Goal: Task Accomplishment & Management: Use online tool/utility

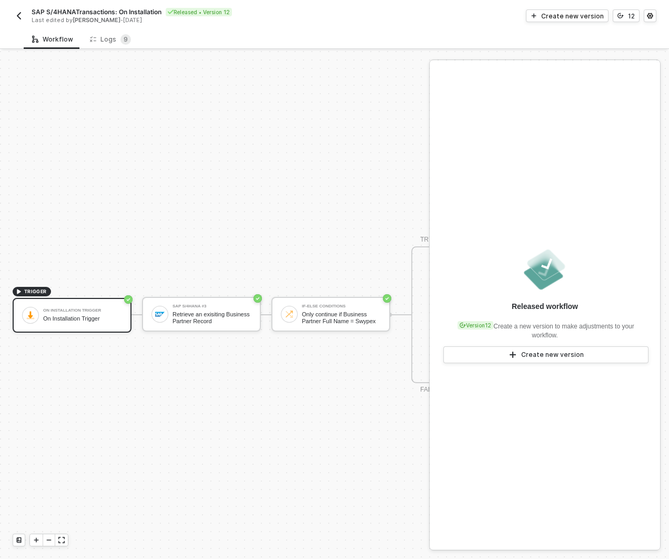
scroll to position [19, 0]
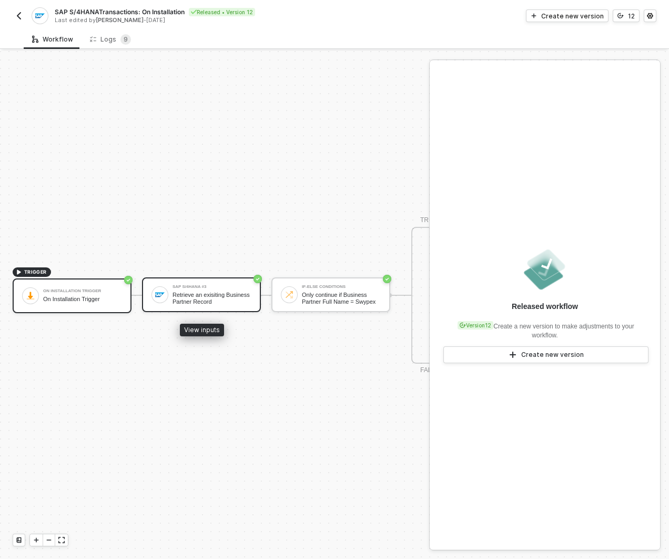
click at [224, 292] on div "Retrieve an exisiting Business Partner Record" at bounding box center [212, 297] width 79 height 13
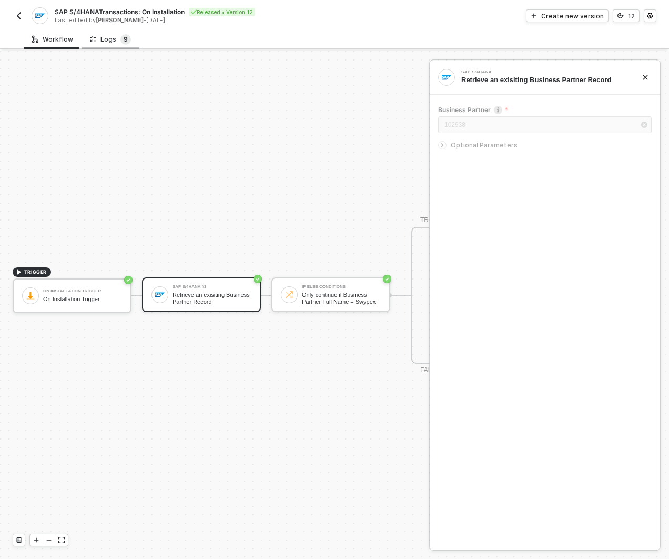
click at [120, 40] on sup "9" at bounding box center [125, 39] width 11 height 11
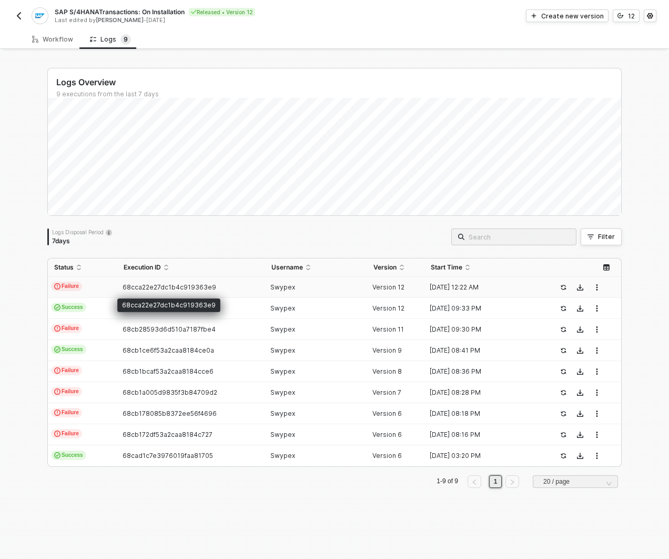
click at [169, 286] on span "68cca22e27dc1b4c919363e9" at bounding box center [170, 287] width 94 height 8
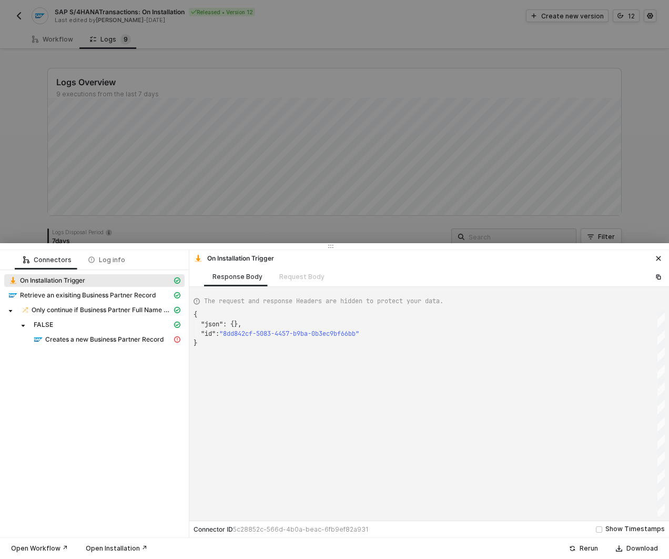
scroll to position [28, 0]
click at [130, 339] on span "Creates a new Business Partner Record" at bounding box center [104, 339] width 118 height 8
type textarea "{ "message": "{\"code\":\"R1/286\",\"message\":{\"lang\":\"en\",\"value\":\"Bus…"
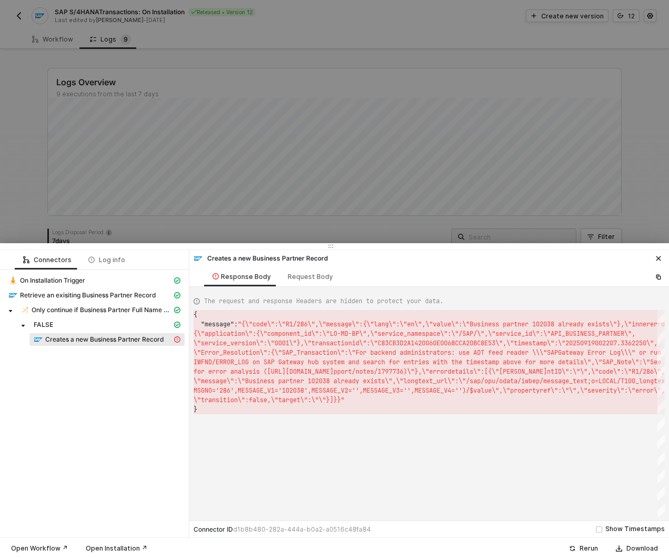
scroll to position [9, 0]
click at [659, 261] on button "button" at bounding box center [658, 258] width 13 height 13
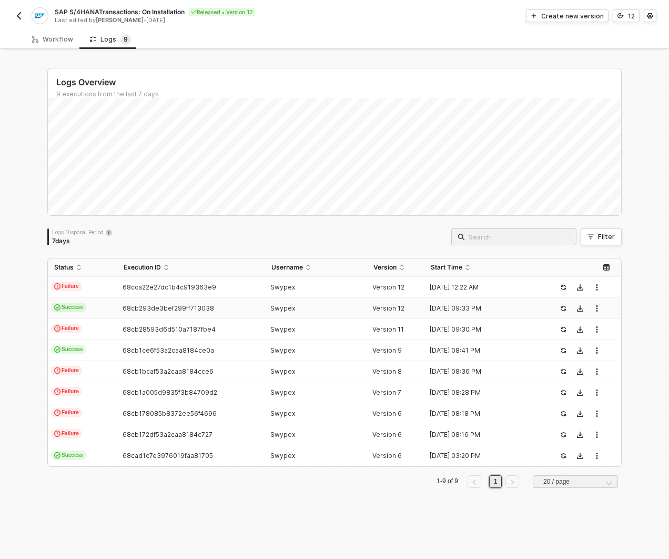
click at [227, 306] on div "68cb293de3bef299ff713038" at bounding box center [186, 308] width 139 height 8
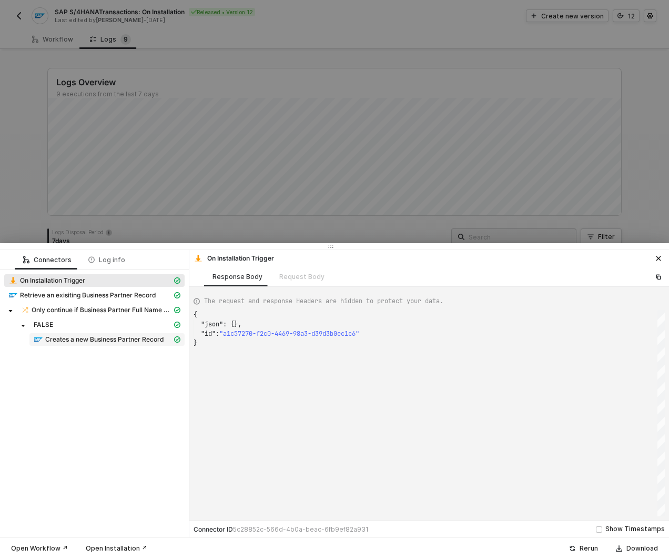
click at [114, 339] on span "Creates a new Business Partner Record" at bounding box center [104, 339] width 118 height 8
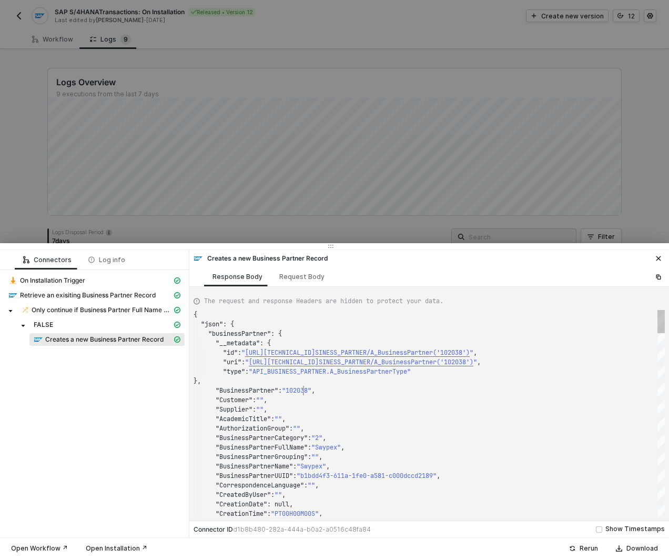
click at [304, 386] on div "{ "json" : { "businessPartner" : { "__metadata" : { "id" : " [URL][TECHNICAL_ID…" at bounding box center [429, 413] width 471 height 206
click at [292, 282] on div "Request Body" at bounding box center [302, 276] width 62 height 19
type textarea "{ "to_BuPaIdentification": [], "to_BuPaIndustry": [], "to_BusinessPartnerAddres…"
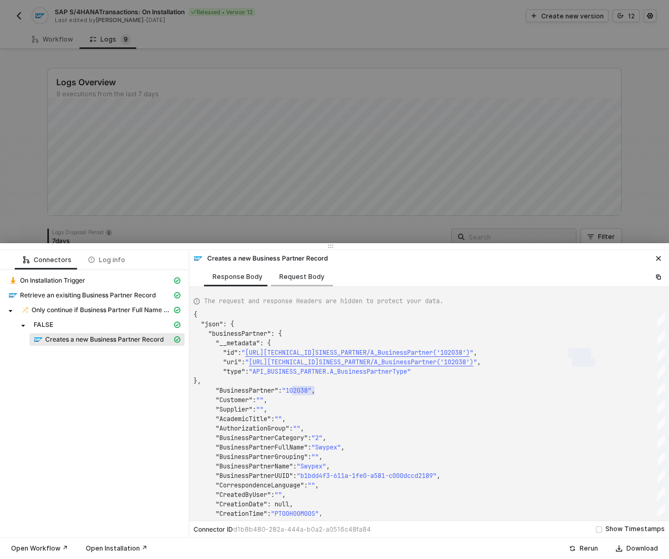
scroll to position [95, 0]
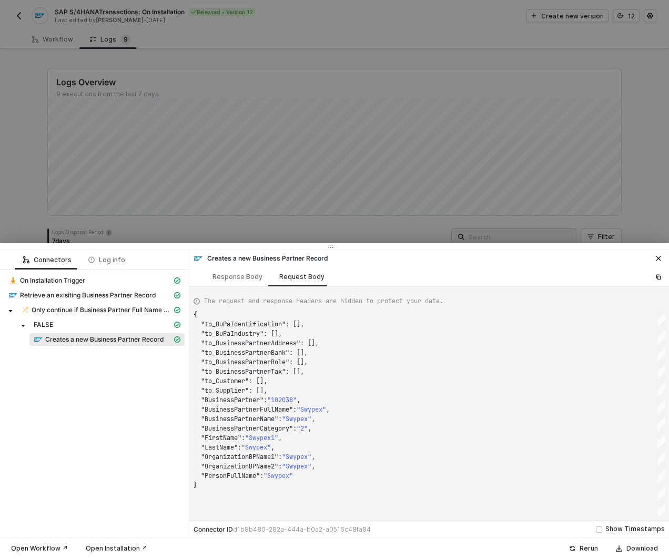
click at [305, 232] on div at bounding box center [334, 279] width 669 height 559
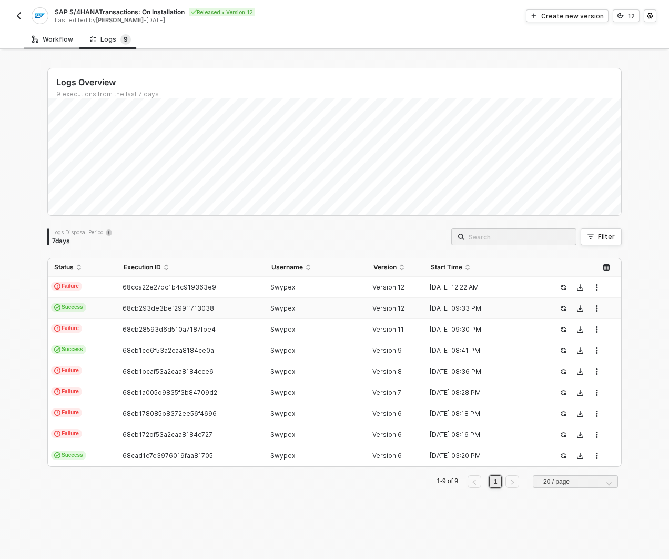
click at [46, 37] on div "Workflow" at bounding box center [52, 39] width 41 height 8
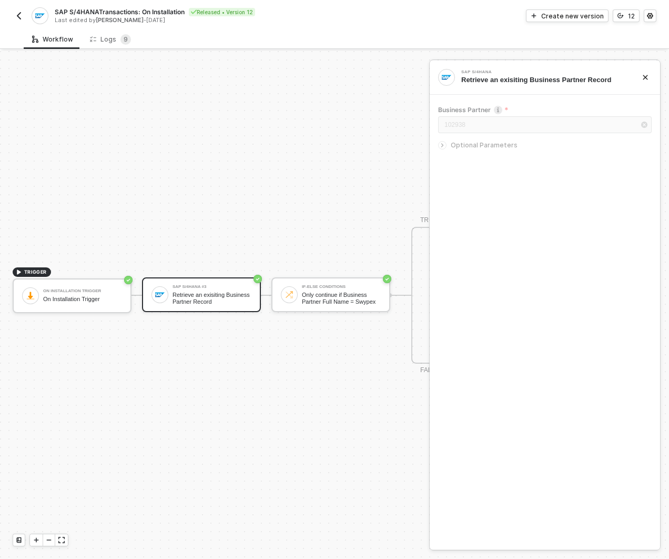
click at [655, 73] on div "SAP S/4HANA Retrieve an exisiting Business Partner Record" at bounding box center [545, 77] width 230 height 34
click at [649, 73] on button "button" at bounding box center [645, 77] width 13 height 13
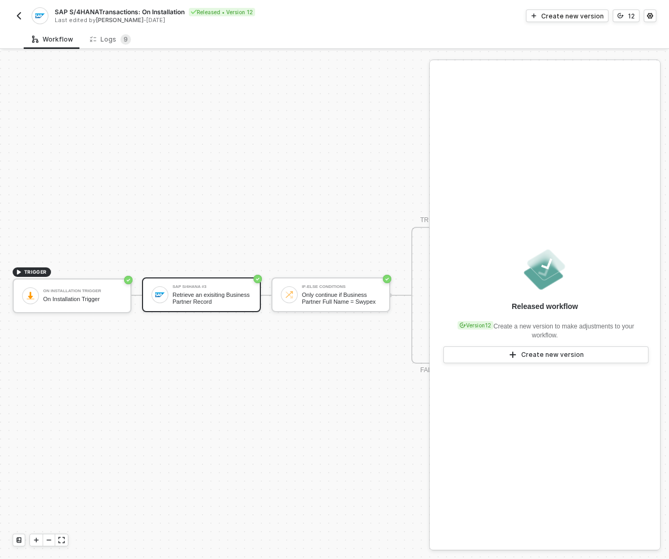
click at [328, 187] on div "TRIGGER On Installation Trigger On Installation Trigger SAP S/4HANA #3 Retrieve…" at bounding box center [324, 295] width 648 height 527
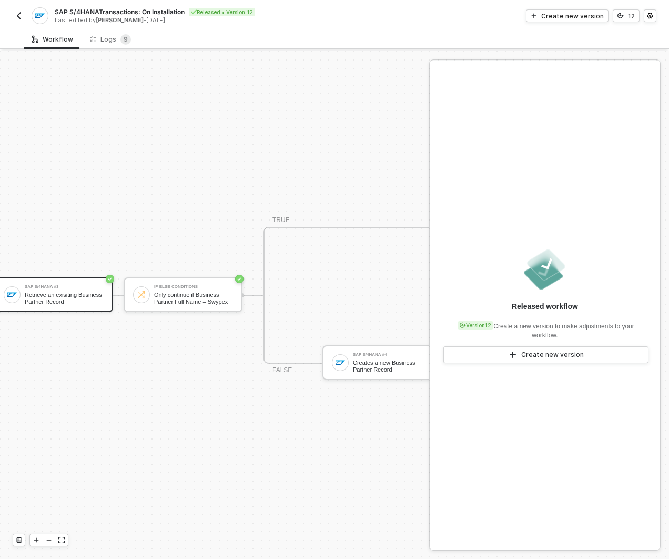
scroll to position [19, 0]
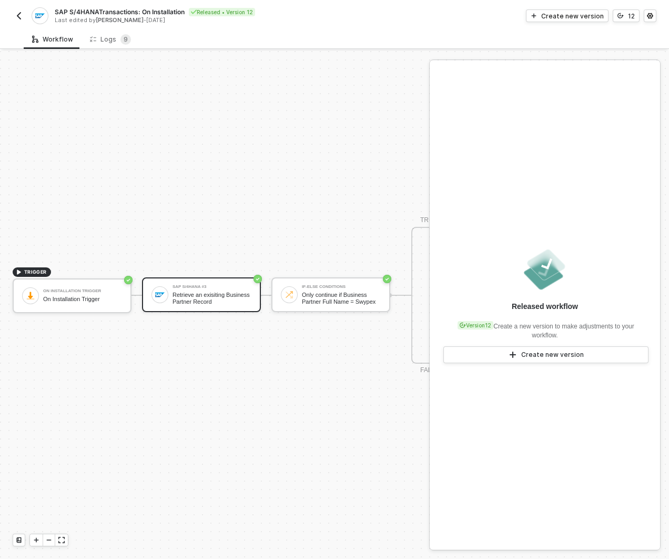
click at [19, 16] on img "button" at bounding box center [19, 16] width 8 height 8
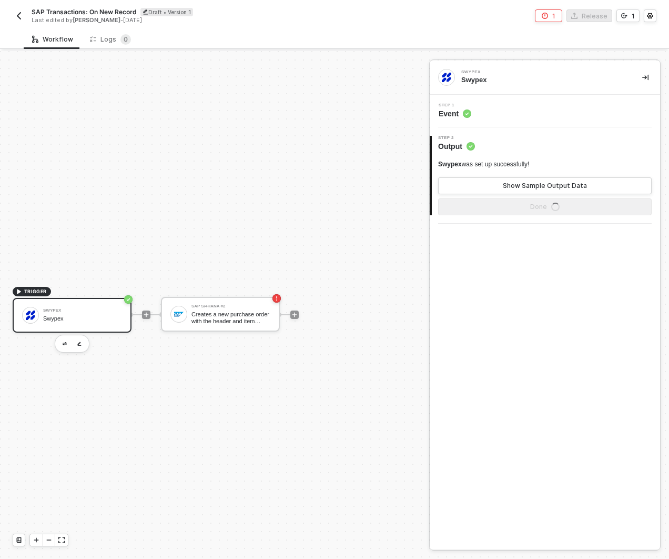
scroll to position [19, 0]
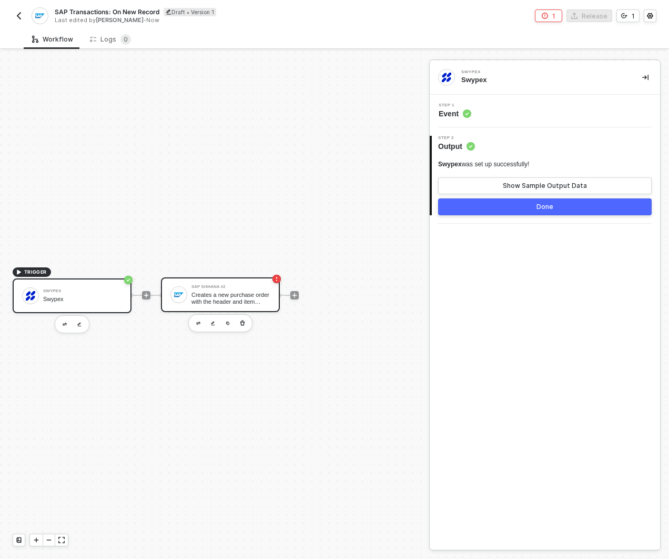
click at [245, 299] on div "Creates a new purchase order with the header and item details passed in the req…" at bounding box center [230, 297] width 79 height 13
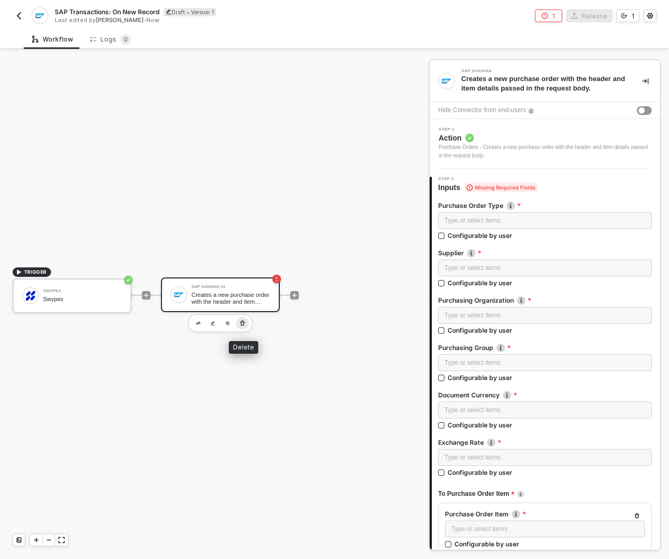
click at [243, 324] on icon "button" at bounding box center [242, 322] width 5 height 5
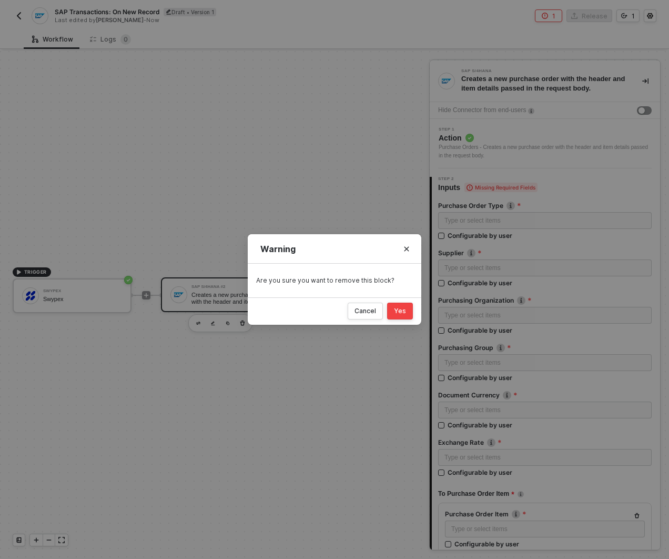
click at [395, 307] on div "Yes" at bounding box center [400, 311] width 12 height 8
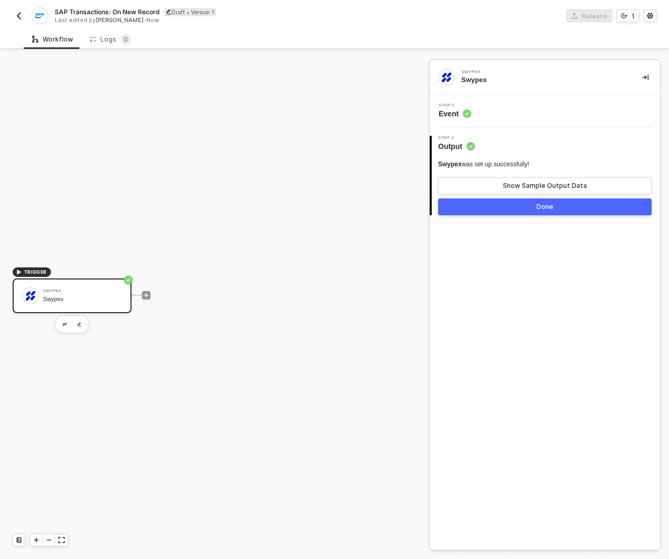
click at [478, 117] on div "Step 1 Event" at bounding box center [546, 111] width 228 height 16
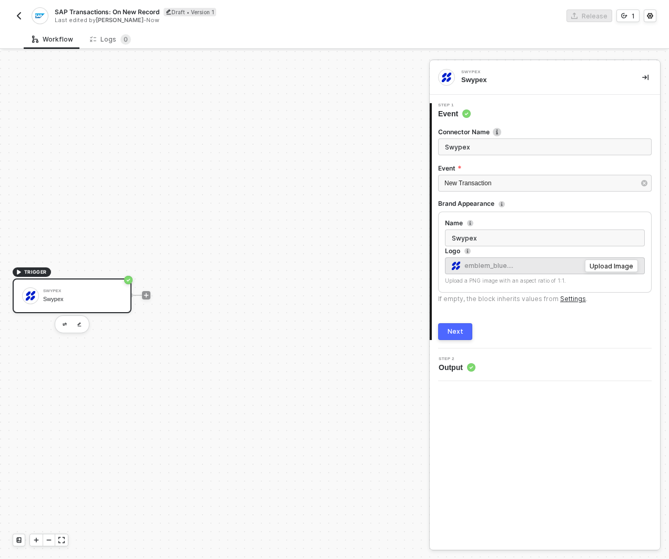
click at [453, 372] on div "2 Step 2 Output" at bounding box center [545, 364] width 230 height 33
click at [456, 357] on span "Step 2" at bounding box center [457, 359] width 37 height 4
click at [456, 334] on div "Next" at bounding box center [456, 331] width 16 height 8
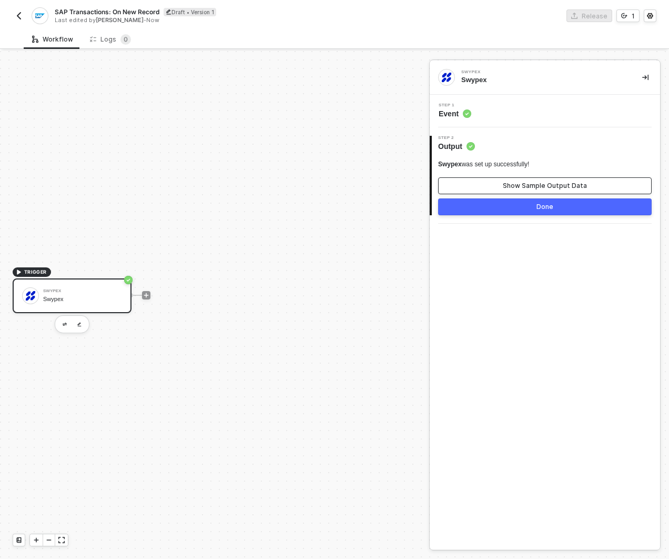
click at [489, 184] on button "Show Sample Output Data" at bounding box center [545, 185] width 214 height 17
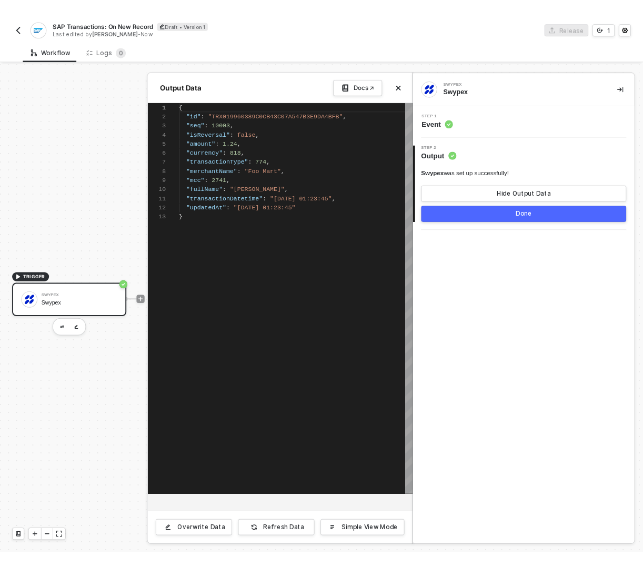
scroll to position [95, 0]
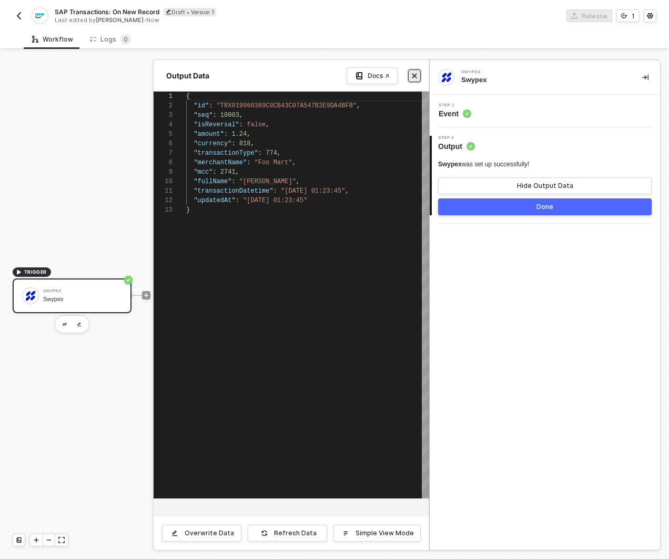
click at [418, 74] on button "Close" at bounding box center [414, 75] width 13 height 13
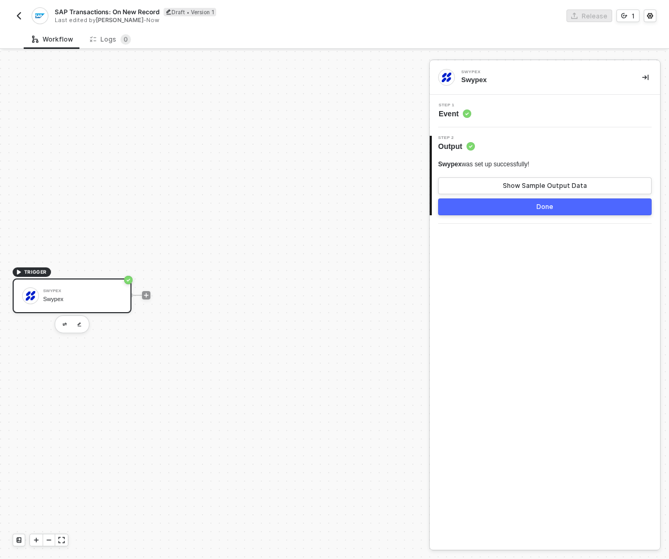
click at [151, 295] on div at bounding box center [146, 295] width 140 height 82
click at [147, 295] on icon "icon-play" at bounding box center [146, 295] width 5 height 5
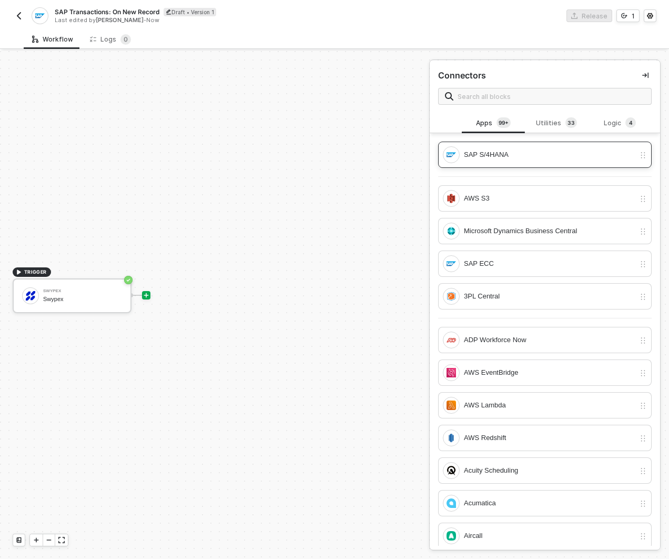
click at [501, 157] on div "SAP S/4HANA" at bounding box center [549, 155] width 171 height 12
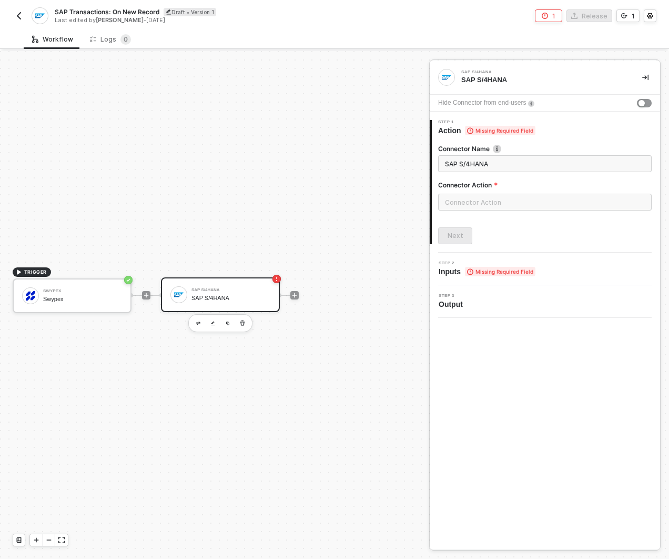
click at [453, 264] on span "Step 2" at bounding box center [487, 263] width 97 height 4
click at [453, 274] on span "Inputs Missing Required Field" at bounding box center [487, 271] width 97 height 11
click at [474, 198] on input "text" at bounding box center [545, 202] width 214 height 17
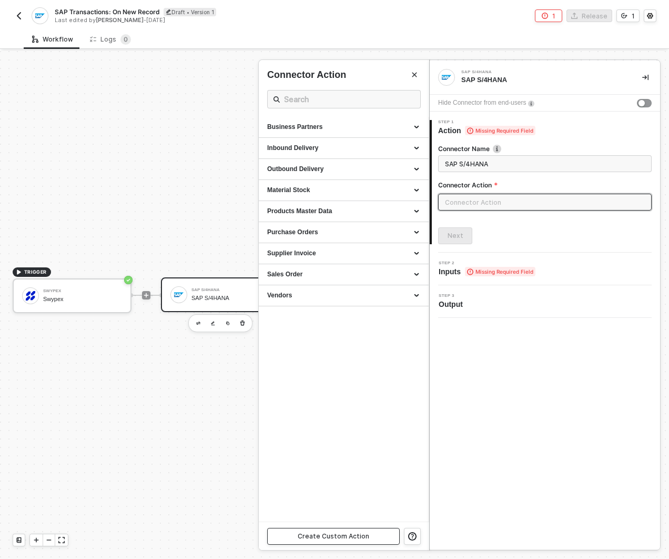
click at [332, 531] on button "Create Custom Action" at bounding box center [333, 536] width 133 height 17
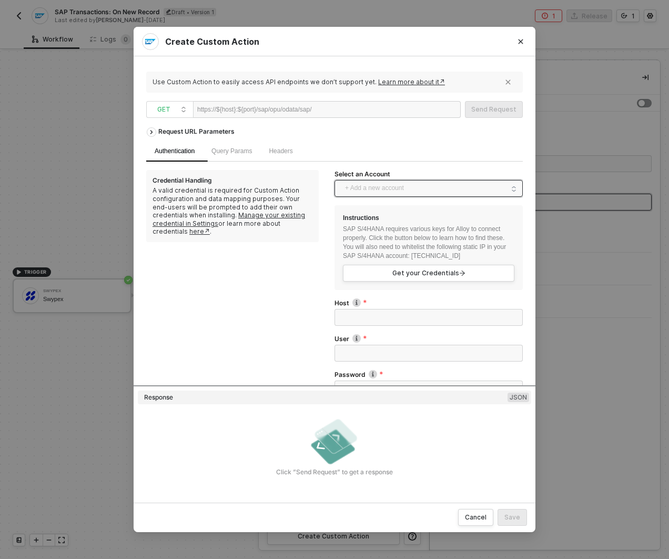
click at [470, 185] on span "+ Add a new account" at bounding box center [430, 188] width 171 height 17
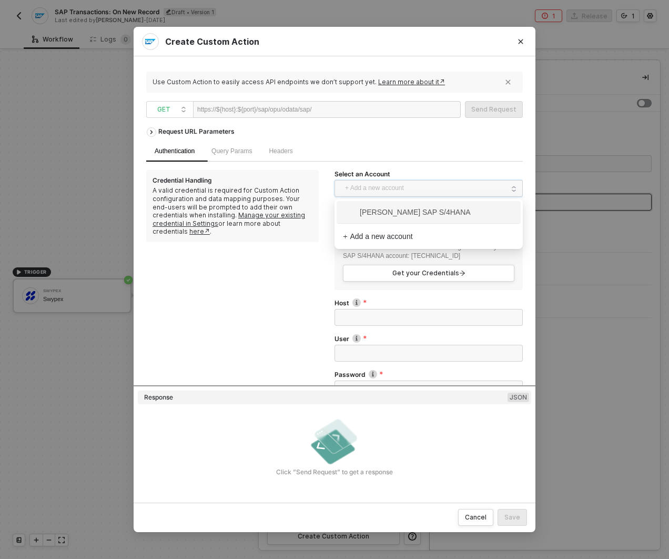
click at [424, 215] on span "Ahmad Mokhtar's SAP S/4HANA" at bounding box center [407, 212] width 128 height 12
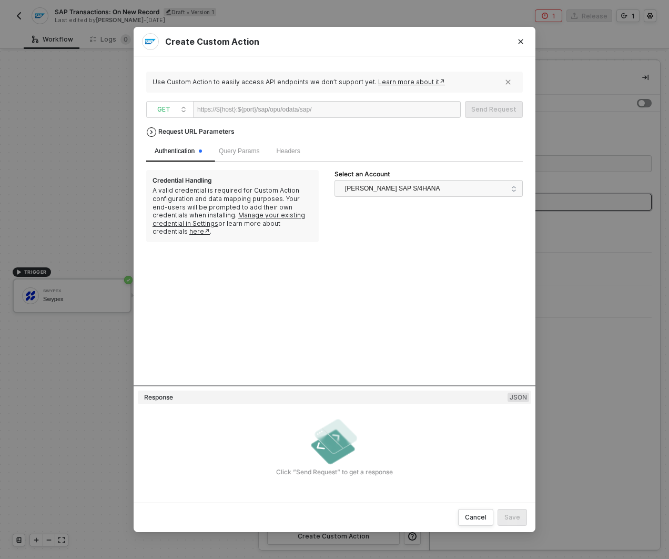
click at [151, 133] on icon "icon-arrow-right" at bounding box center [152, 131] width 2 height 3
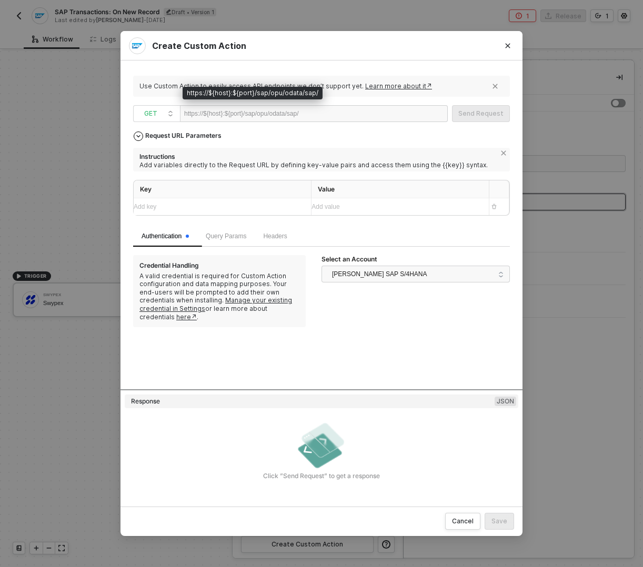
click at [274, 115] on div "https://${host}:${port}/sap/opu/odata/sap/" at bounding box center [241, 114] width 115 height 16
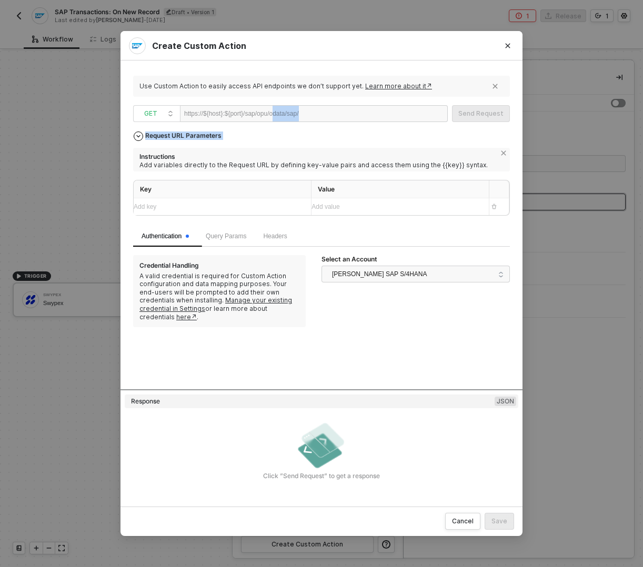
drag, startPoint x: 284, startPoint y: 115, endPoint x: 356, endPoint y: 126, distance: 73.0
click at [356, 126] on div "Use Custom Action to easily access API endpoints we don’t support yet. Learn mo…" at bounding box center [321, 283] width 377 height 421
click at [378, 87] on link "Learn more about it↗" at bounding box center [398, 86] width 67 height 8
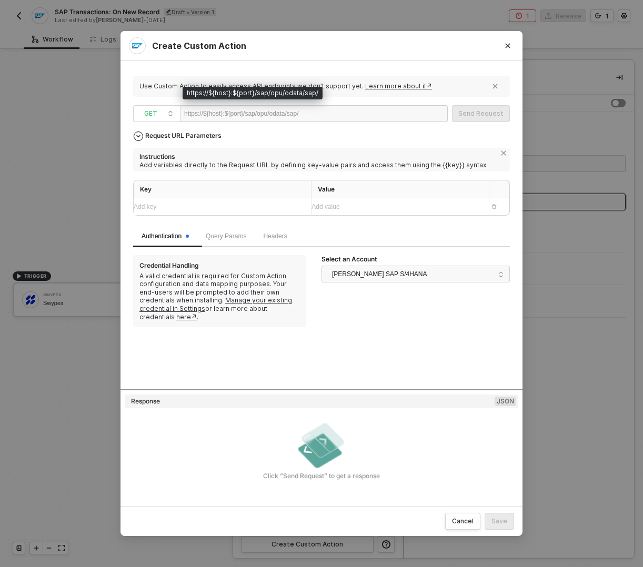
click at [228, 113] on div "https://${host}:${port}/sap/opu/odata/sap/" at bounding box center [241, 114] width 115 height 16
copy div "https://${host}:${port}/sap/opu/odata/sap/"
click at [161, 138] on div "Request URL Parameters" at bounding box center [183, 135] width 87 height 19
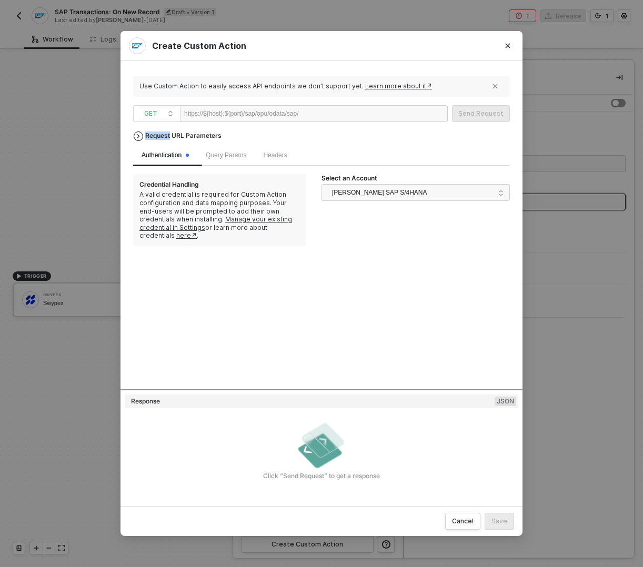
click at [161, 138] on div "Request URL Parameters" at bounding box center [183, 135] width 87 height 19
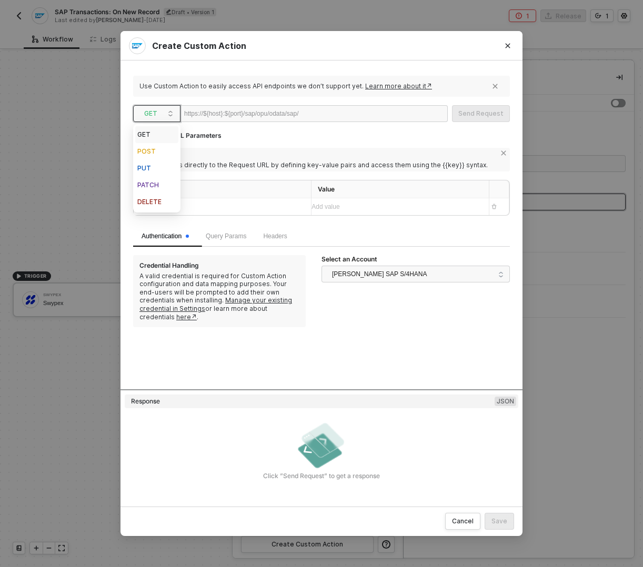
click at [162, 113] on span "GET" at bounding box center [158, 114] width 29 height 16
click at [158, 149] on div "POST" at bounding box center [156, 151] width 39 height 13
click at [162, 114] on span "POST" at bounding box center [158, 114] width 29 height 16
click at [159, 165] on div "PUT" at bounding box center [156, 168] width 39 height 13
click at [160, 116] on span "PUT" at bounding box center [158, 114] width 29 height 16
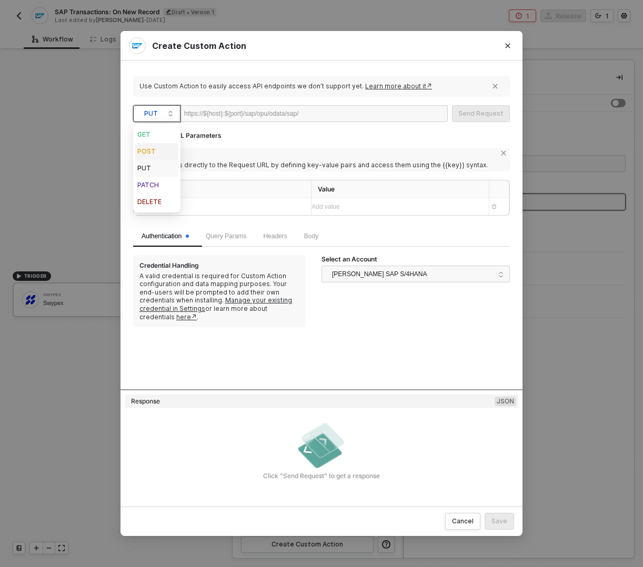
click at [159, 148] on div "POST" at bounding box center [156, 151] width 39 height 13
click at [420, 112] on div "https://${host}:${port}/sap/opu/odata/sap/" at bounding box center [314, 113] width 268 height 17
click at [342, 107] on div at bounding box center [331, 114] width 65 height 17
click at [504, 47] on icon "Close" at bounding box center [507, 46] width 6 height 6
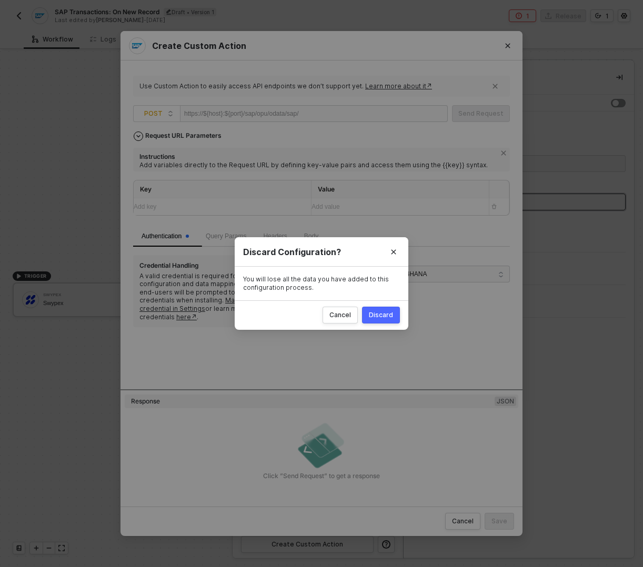
click at [382, 314] on div "Discard" at bounding box center [381, 315] width 24 height 8
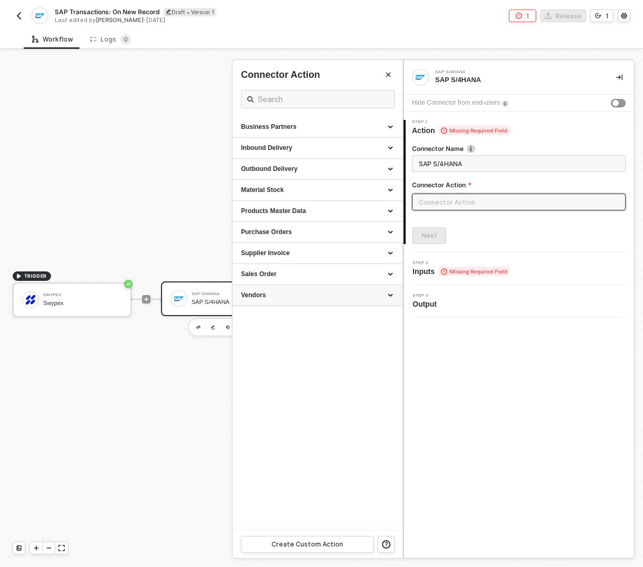
click at [346, 298] on div "Vendors" at bounding box center [317, 295] width 153 height 9
click at [344, 278] on div "Sales Order" at bounding box center [317, 274] width 153 height 9
click at [336, 276] on div "Sales Order" at bounding box center [317, 274] width 153 height 9
click at [338, 238] on div "Purchase Orders" at bounding box center [317, 232] width 170 height 21
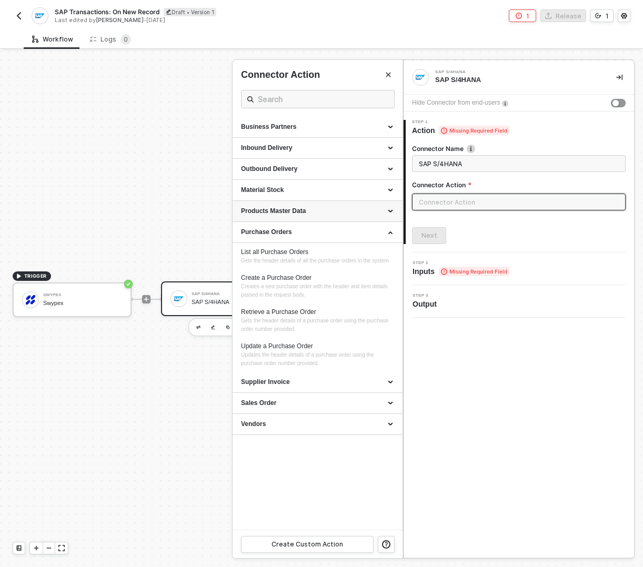
click at [327, 206] on div "Products Master Data" at bounding box center [317, 211] width 170 height 21
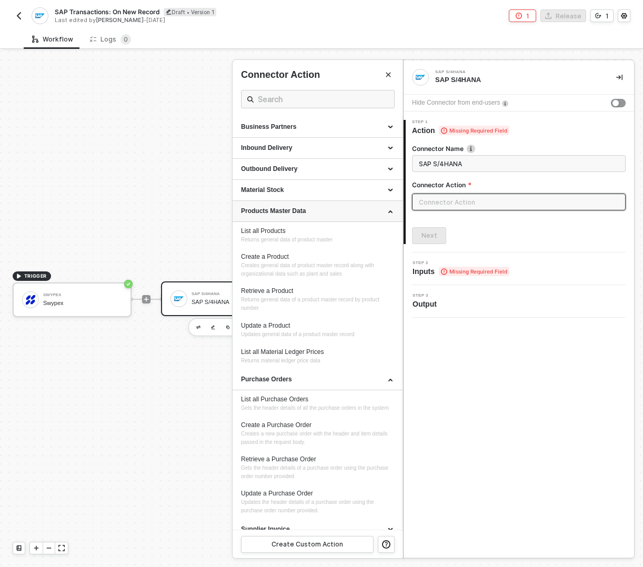
click at [327, 206] on div "Products Master Data" at bounding box center [317, 211] width 170 height 21
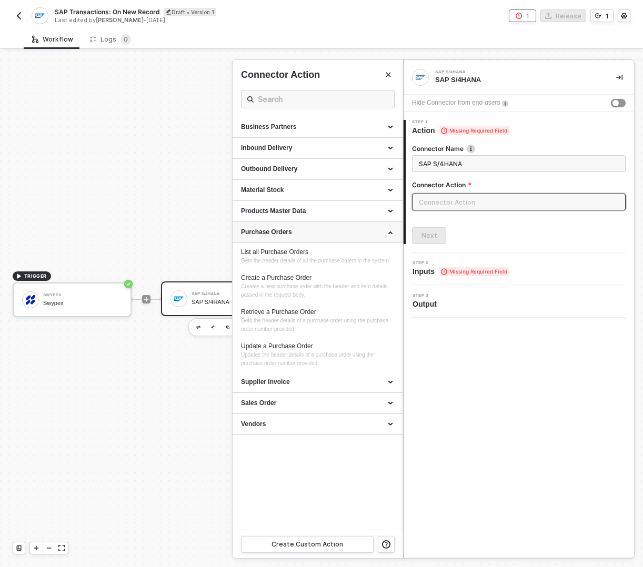
click at [326, 232] on div "Purchase Orders" at bounding box center [317, 232] width 153 height 9
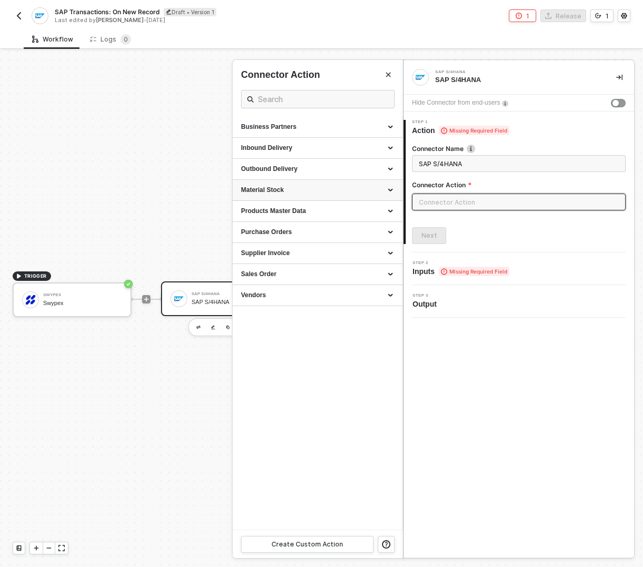
click at [323, 191] on div "Material Stock" at bounding box center [317, 190] width 153 height 9
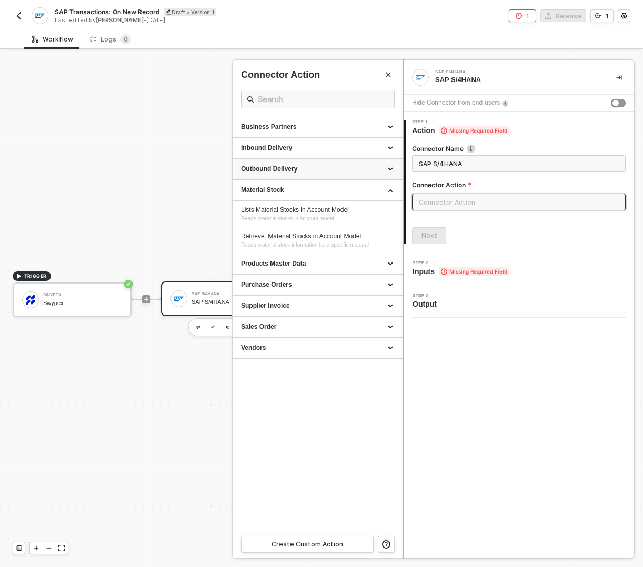
click at [323, 173] on div "Outbound Delivery" at bounding box center [317, 169] width 153 height 9
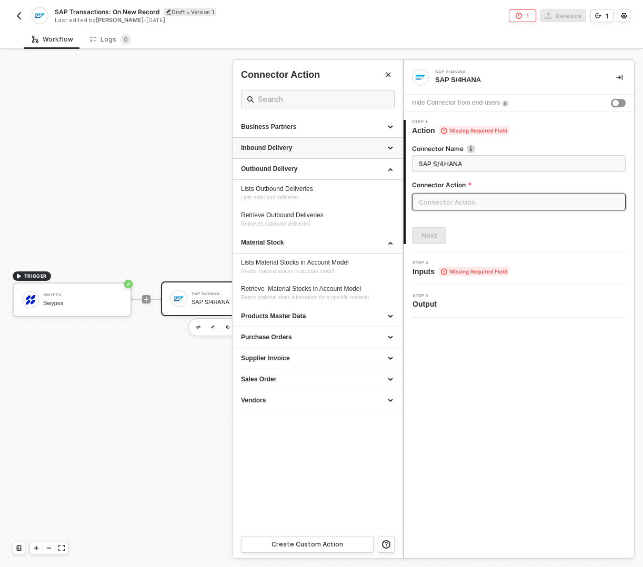
click at [294, 149] on div "Inbound Delivery" at bounding box center [317, 148] width 153 height 9
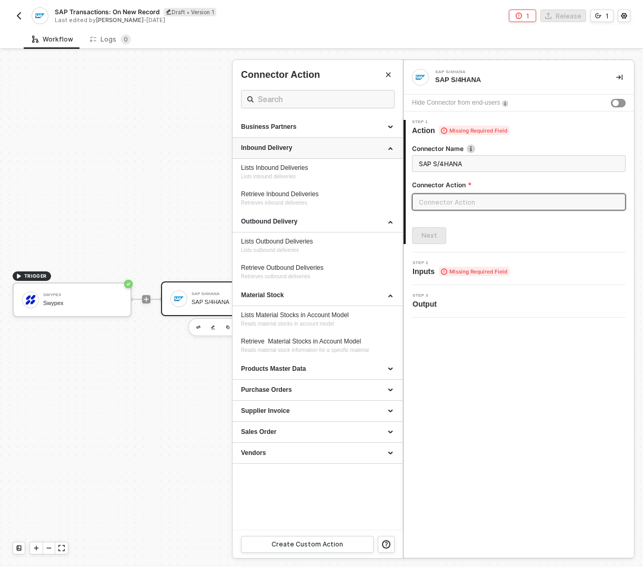
click at [294, 149] on div "Inbound Delivery" at bounding box center [317, 148] width 153 height 9
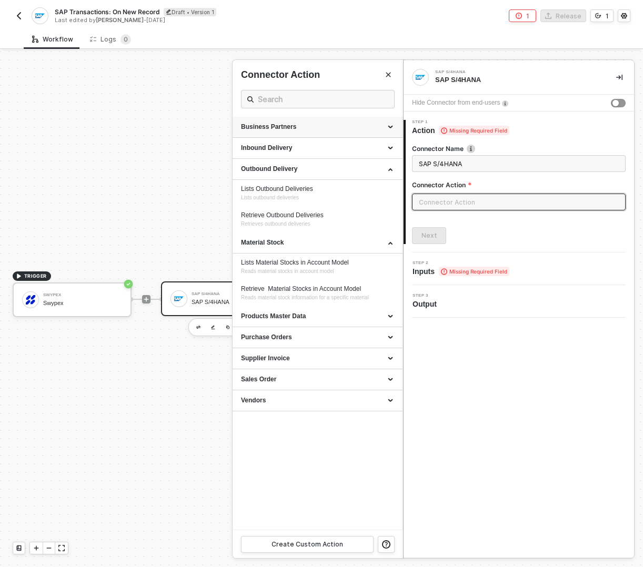
click at [291, 130] on div "Business Partners" at bounding box center [317, 127] width 153 height 9
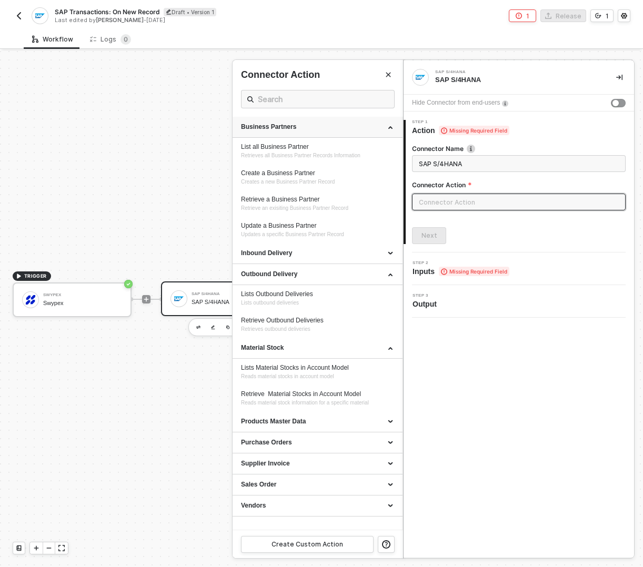
click at [291, 130] on div "Business Partners" at bounding box center [317, 127] width 153 height 9
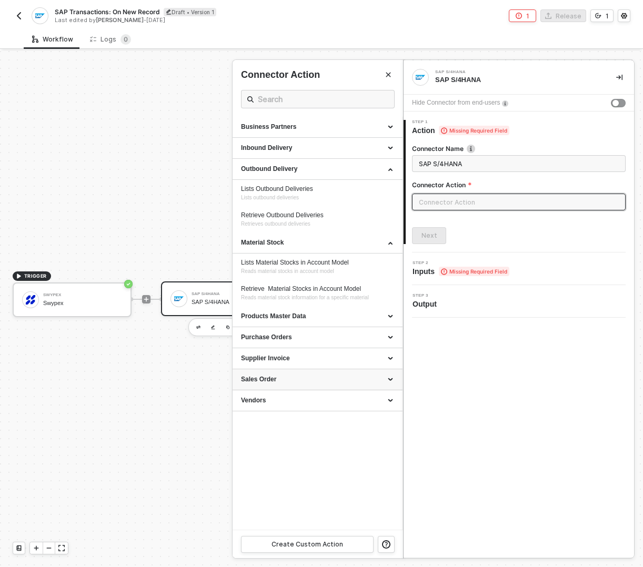
click at [320, 375] on div "Sales Order" at bounding box center [317, 379] width 153 height 9
click at [315, 403] on div "Vendors" at bounding box center [317, 400] width 153 height 9
click at [307, 436] on li "List all Vendors Retrieves all vendors" at bounding box center [317, 424] width 170 height 26
type input "Retrieves all vendors"
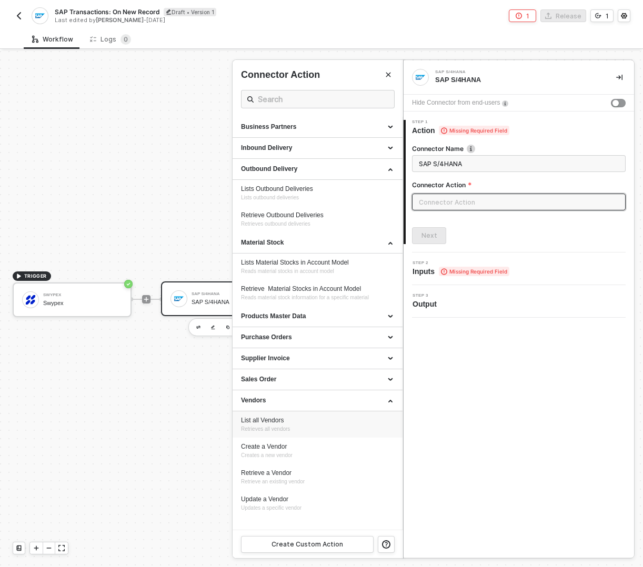
type input "Vendors - List all Vendors"
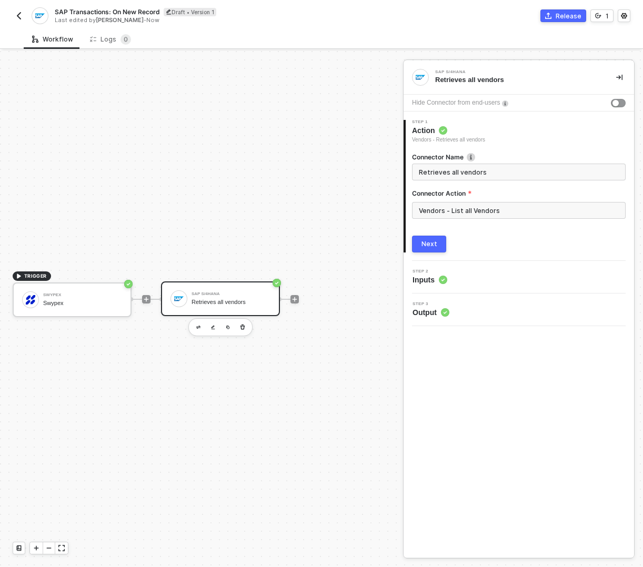
click at [422, 274] on div "Step 2 Inputs" at bounding box center [429, 277] width 35 height 16
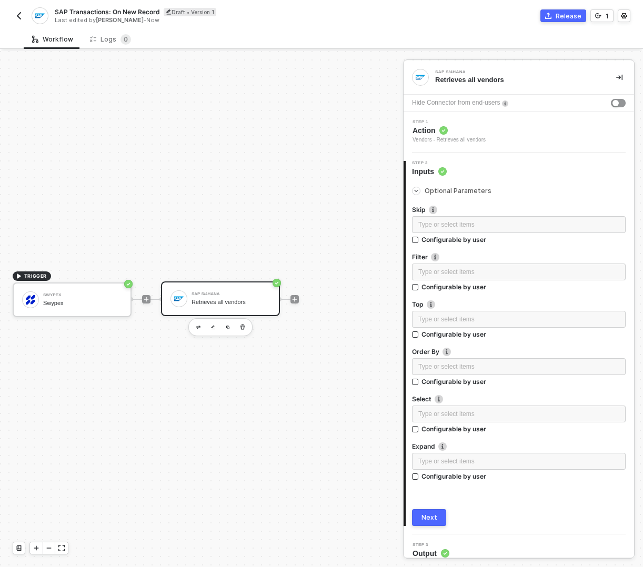
click at [436, 132] on span "Action" at bounding box center [448, 130] width 73 height 11
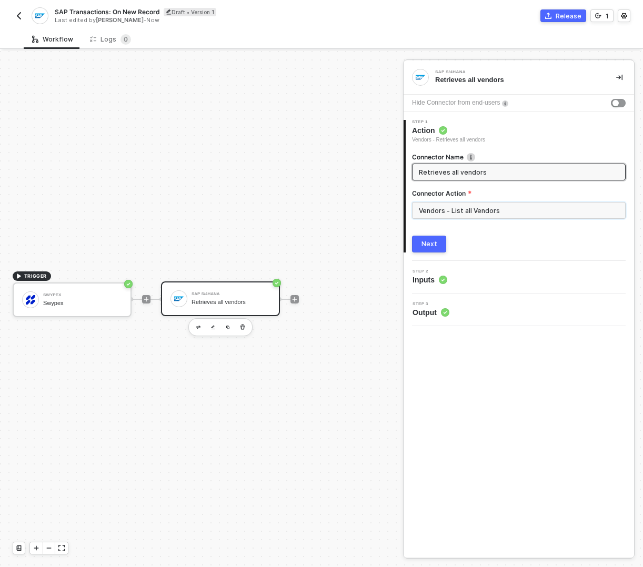
click at [442, 209] on input "Vendors - List all Vendors" at bounding box center [519, 210] width 214 height 17
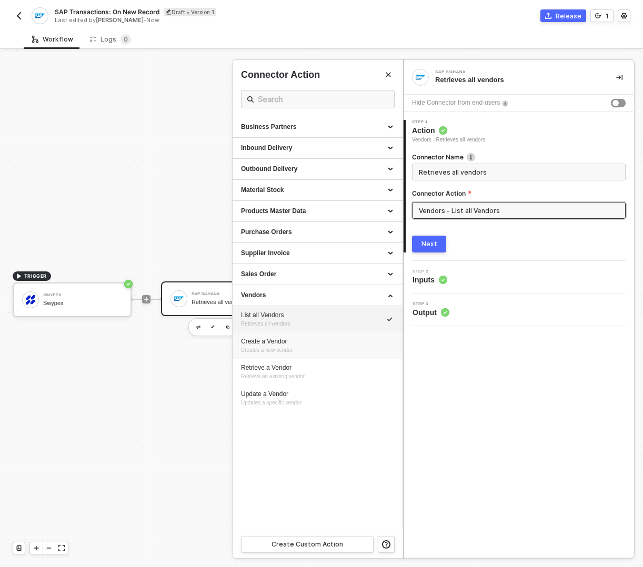
click at [300, 338] on div "Create a Vendor" at bounding box center [317, 341] width 153 height 9
type input "Creates a new vendor"
type input "Vendors - Create a Vendor"
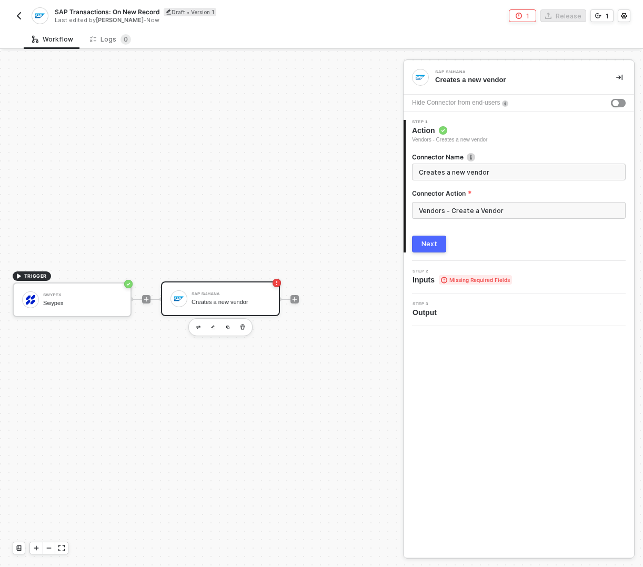
click at [433, 270] on span "Step 2" at bounding box center [461, 271] width 99 height 4
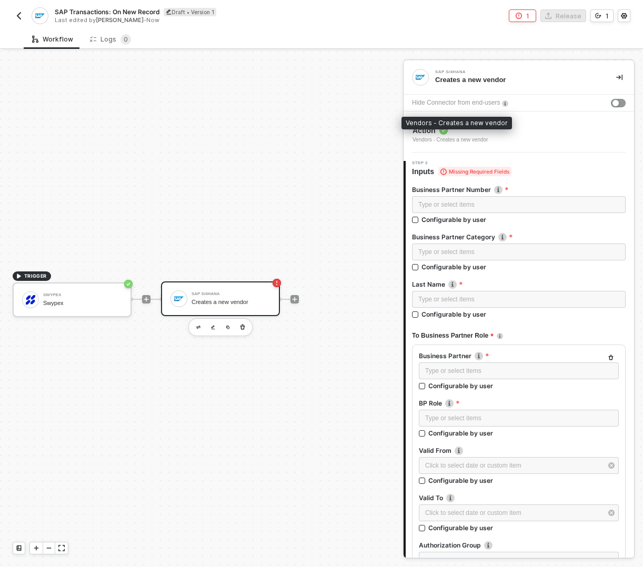
click at [424, 137] on div "Vendors - Creates a new vendor" at bounding box center [449, 140] width 75 height 8
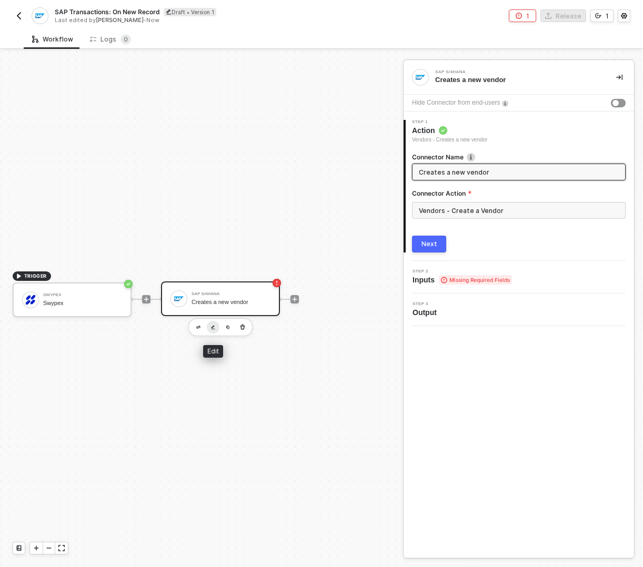
click at [210, 330] on button "button" at bounding box center [213, 327] width 13 height 13
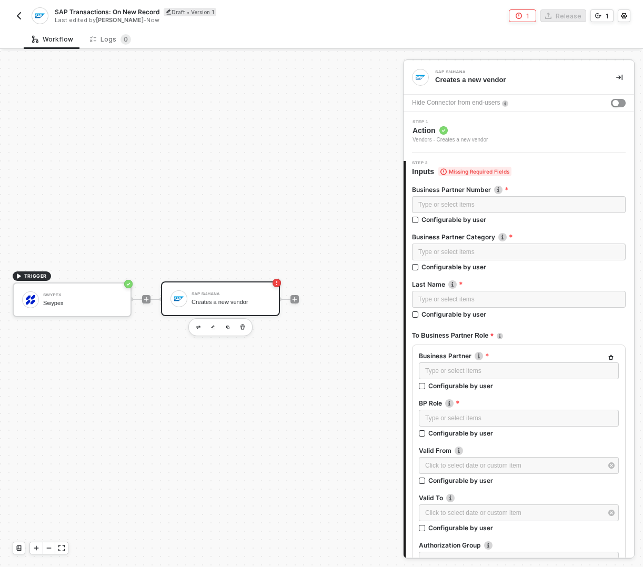
click at [457, 123] on span "Step 1" at bounding box center [449, 122] width 75 height 4
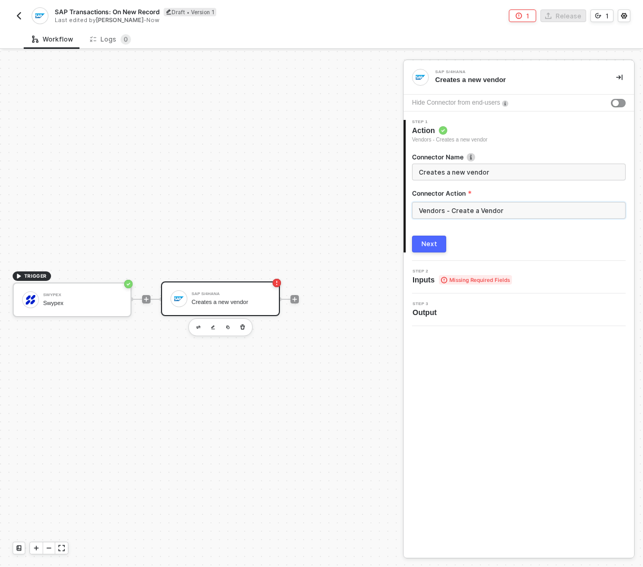
click at [447, 206] on input "Vendors - Create a Vendor" at bounding box center [519, 210] width 214 height 17
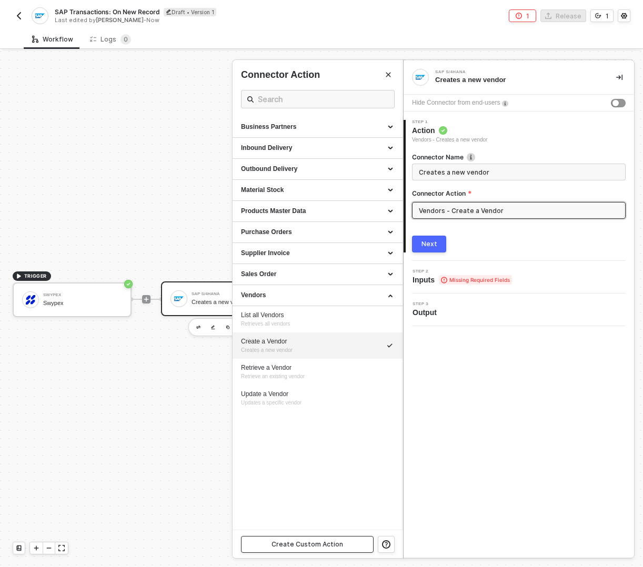
click at [365, 545] on button "Create Custom Action" at bounding box center [307, 544] width 133 height 17
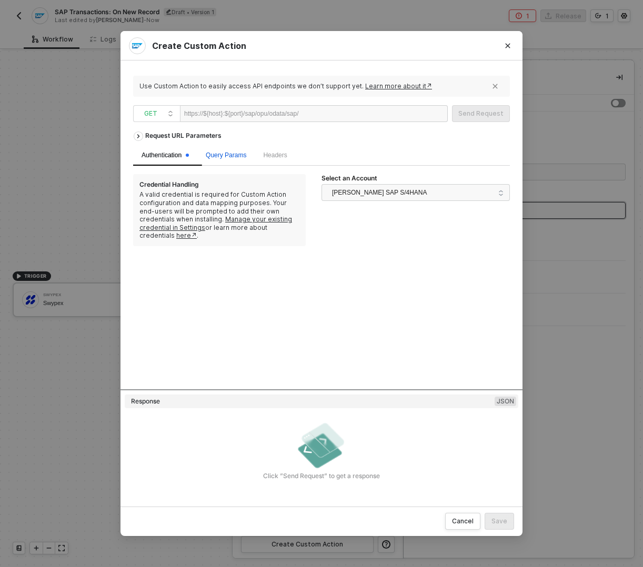
click at [225, 154] on span "Query Params" at bounding box center [226, 154] width 41 height 7
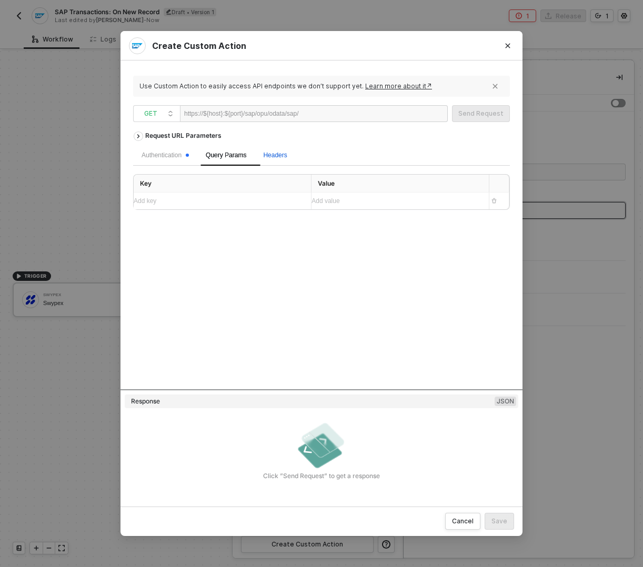
click at [268, 154] on span "Headers" at bounding box center [275, 154] width 24 height 7
click at [169, 135] on div "Request URL Parameters" at bounding box center [183, 135] width 87 height 19
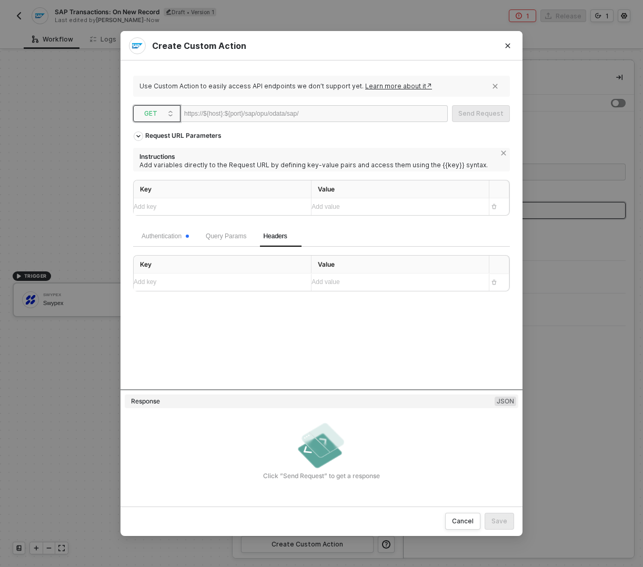
click at [157, 110] on span "GET" at bounding box center [158, 114] width 29 height 16
click at [149, 155] on div "POST" at bounding box center [156, 151] width 39 height 13
click at [181, 238] on div "Authentication" at bounding box center [164, 236] width 47 height 10
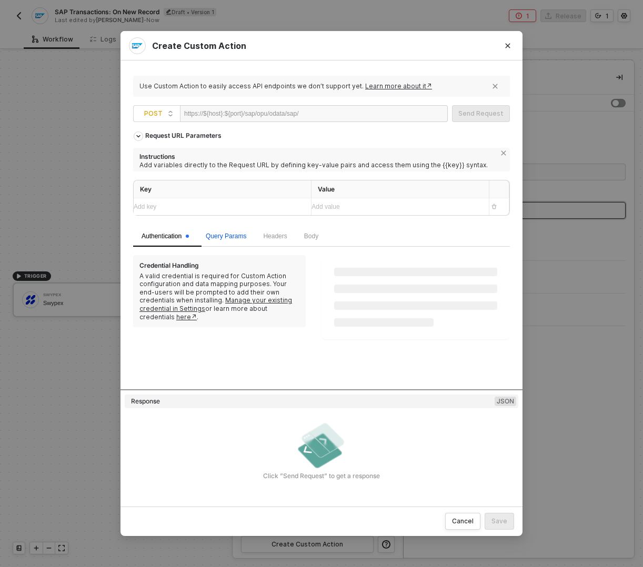
click at [226, 237] on span "Query Params" at bounding box center [226, 235] width 41 height 7
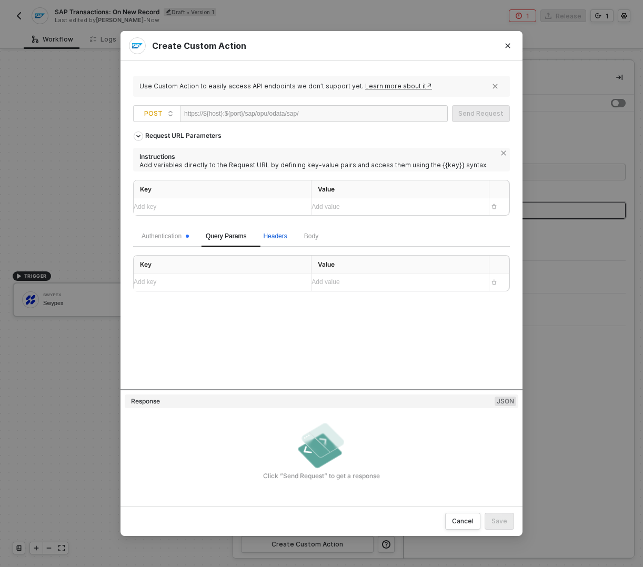
click at [281, 239] on span "Headers" at bounding box center [275, 235] width 24 height 7
click at [318, 237] on span "Body" at bounding box center [311, 235] width 14 height 7
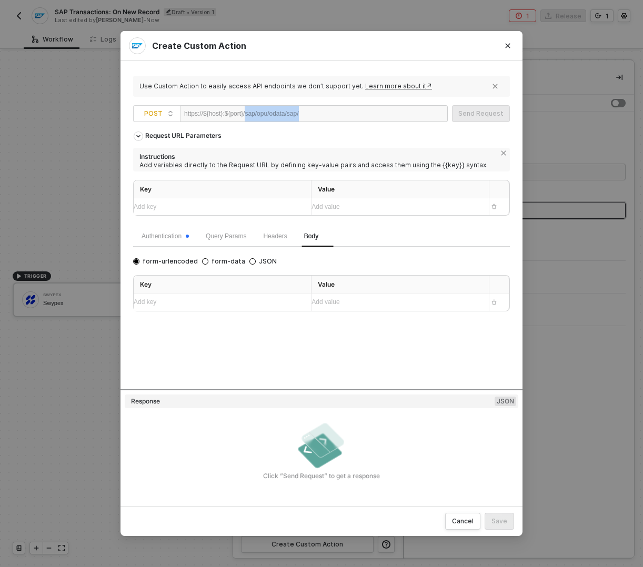
drag, startPoint x: 253, startPoint y: 114, endPoint x: 320, endPoint y: 114, distance: 67.3
click at [320, 114] on div "https://${host}:${port}/sap/opu/odata/sap/" at bounding box center [314, 113] width 268 height 17
copy div "sap/opu/odata/sap/"
click at [505, 48] on icon "Close" at bounding box center [507, 46] width 6 height 6
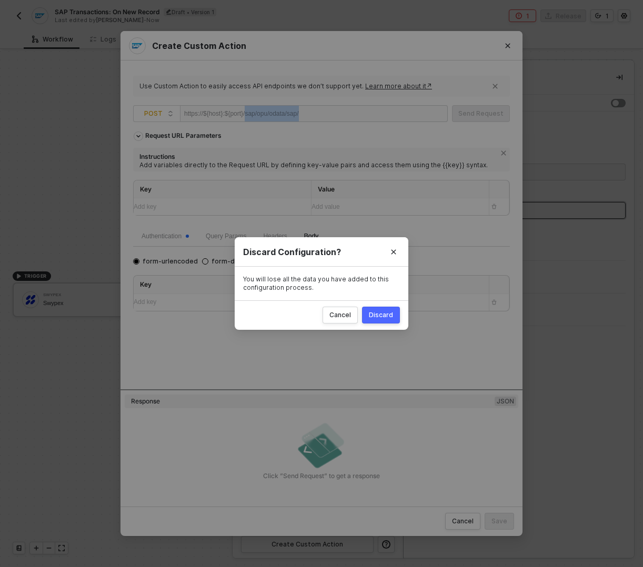
click at [380, 312] on div "Discard" at bounding box center [381, 315] width 24 height 8
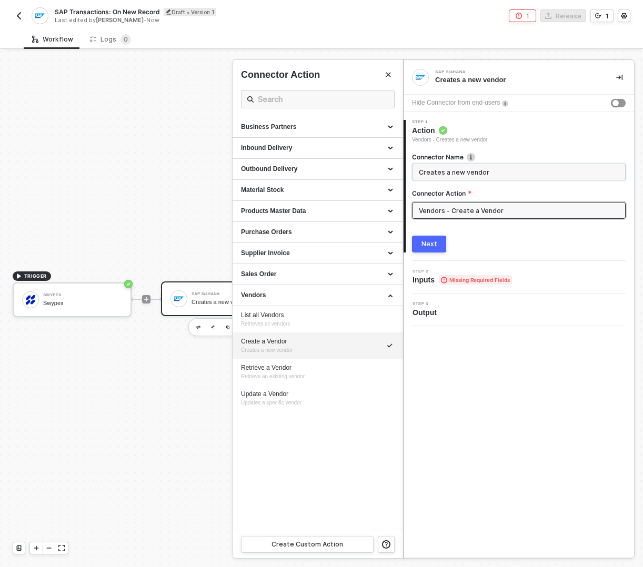
click at [469, 173] on input "Creates a new vendor" at bounding box center [518, 172] width 198 height 12
click at [517, 166] on input "Creates a new vendor" at bounding box center [518, 172] width 198 height 12
click at [476, 204] on input "Vendors - Create a Vendor" at bounding box center [519, 210] width 214 height 17
click at [391, 75] on button "Close" at bounding box center [388, 74] width 13 height 13
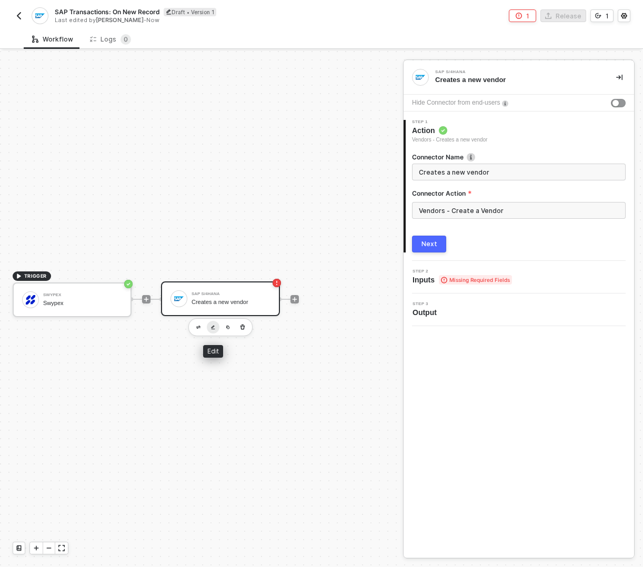
click at [215, 325] on img "button" at bounding box center [213, 327] width 4 height 5
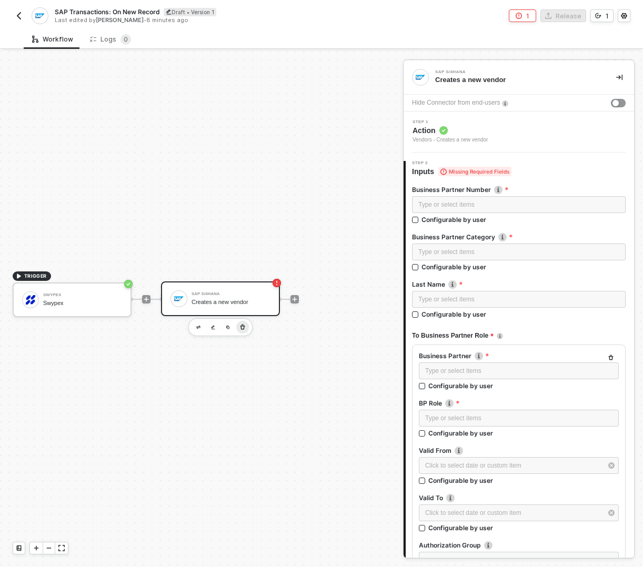
click at [244, 325] on icon "button" at bounding box center [242, 327] width 6 height 8
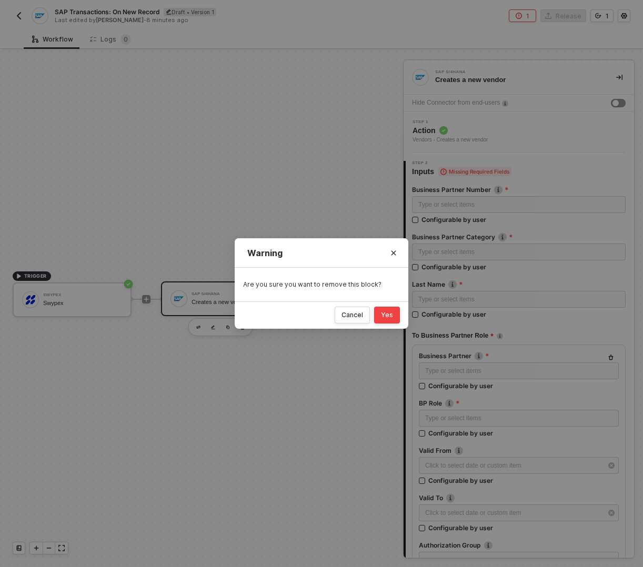
click at [391, 312] on div "Yes" at bounding box center [387, 315] width 12 height 8
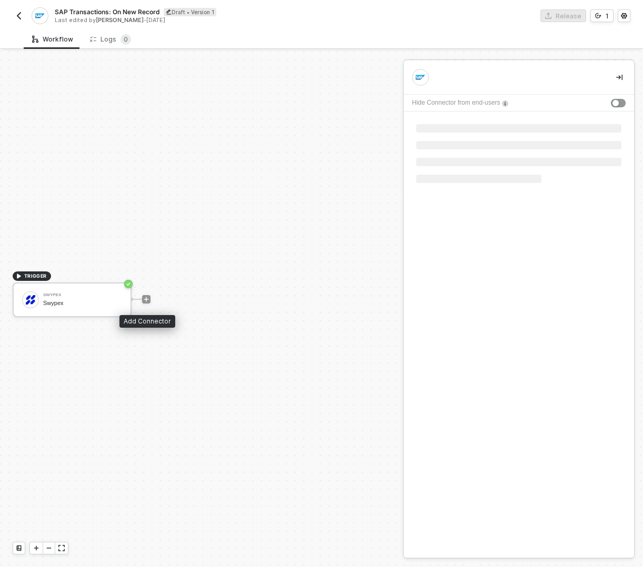
click at [147, 298] on icon "icon-play" at bounding box center [146, 299] width 6 height 6
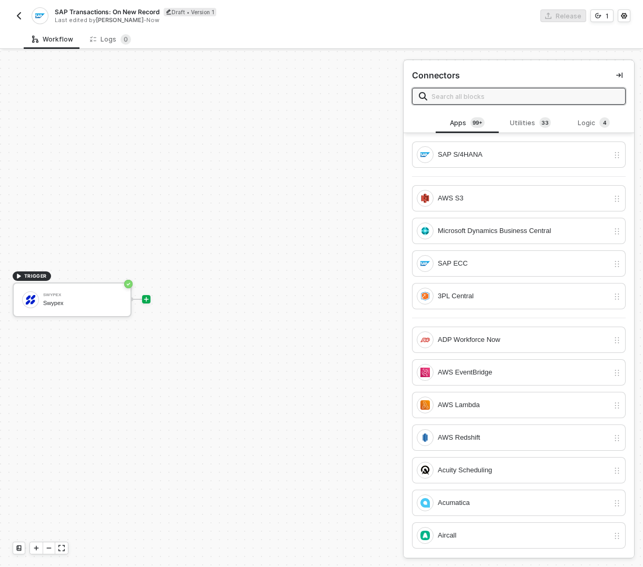
click at [510, 92] on input "text" at bounding box center [524, 96] width 187 height 12
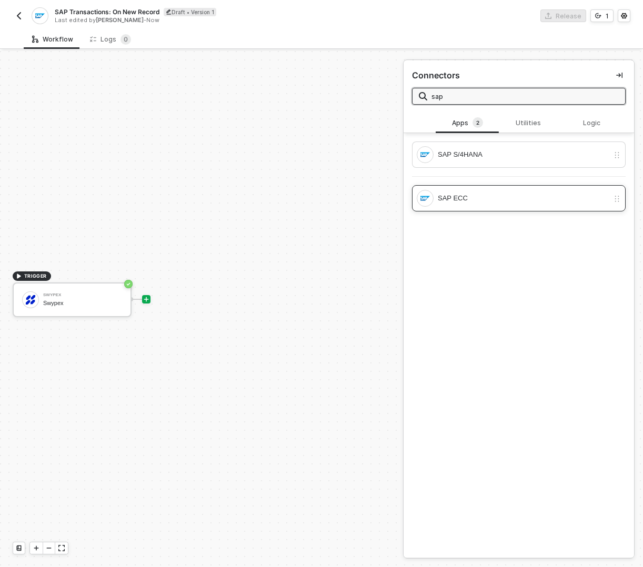
type input "sap"
click at [466, 197] on div "SAP ECC" at bounding box center [523, 199] width 171 height 12
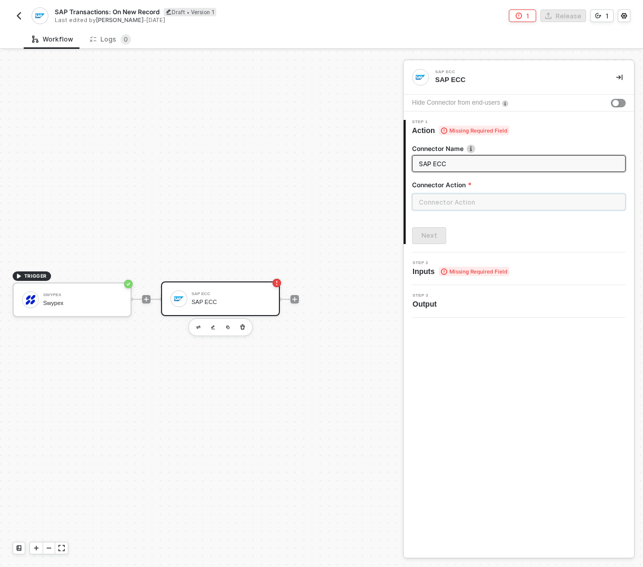
click at [457, 201] on input "text" at bounding box center [519, 202] width 214 height 17
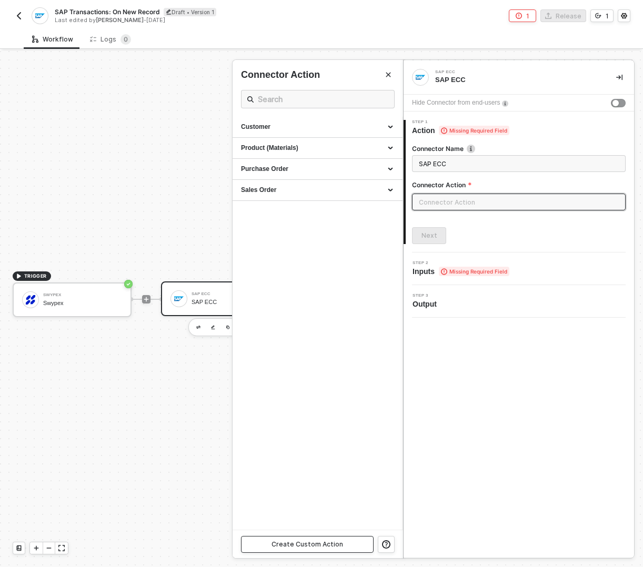
click at [285, 542] on div "Create Custom Action" at bounding box center [307, 544] width 72 height 8
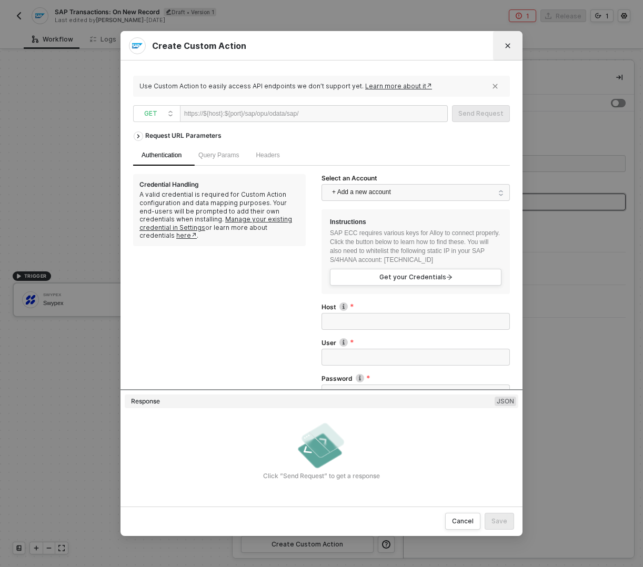
click at [508, 44] on icon "Close" at bounding box center [507, 46] width 6 height 6
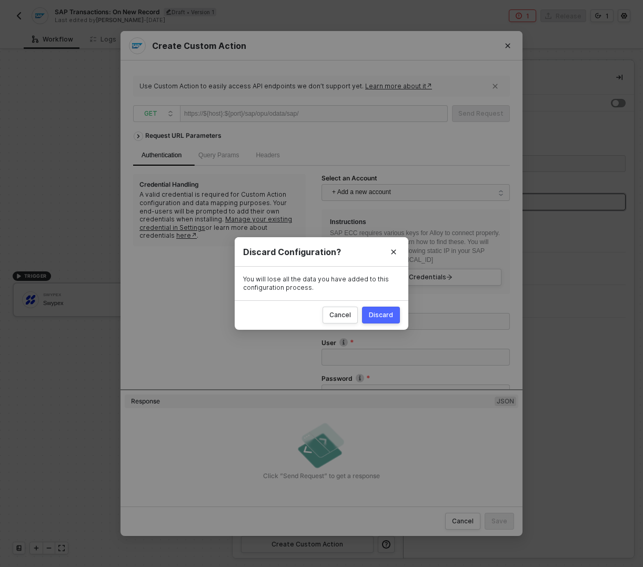
click at [372, 318] on div "Discard" at bounding box center [381, 315] width 24 height 8
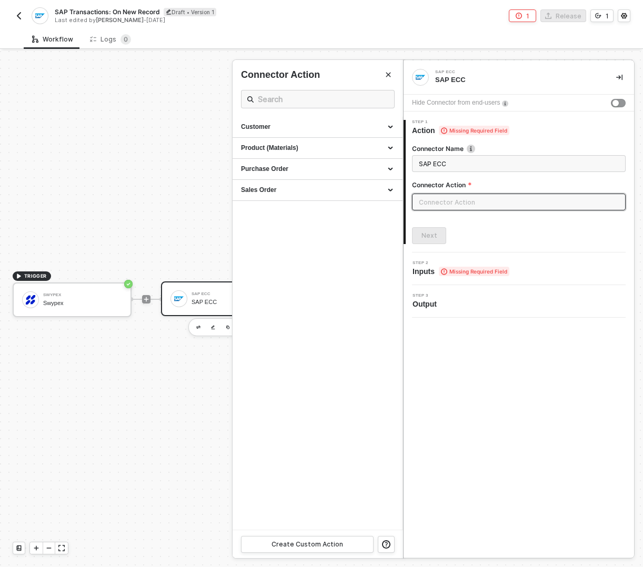
click at [205, 301] on div at bounding box center [321, 309] width 643 height 516
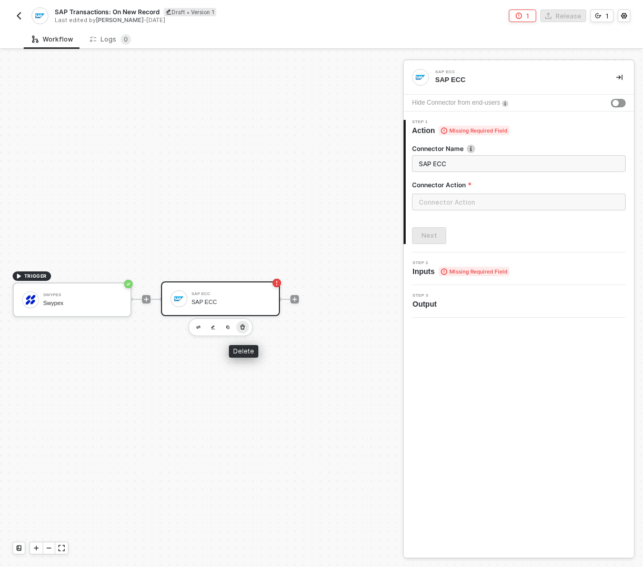
click at [242, 324] on icon "button" at bounding box center [242, 327] width 6 height 8
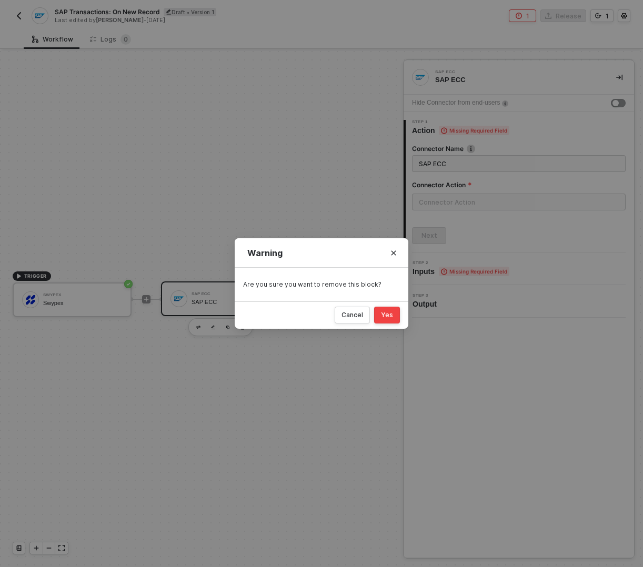
click at [383, 317] on div "Yes" at bounding box center [387, 315] width 12 height 8
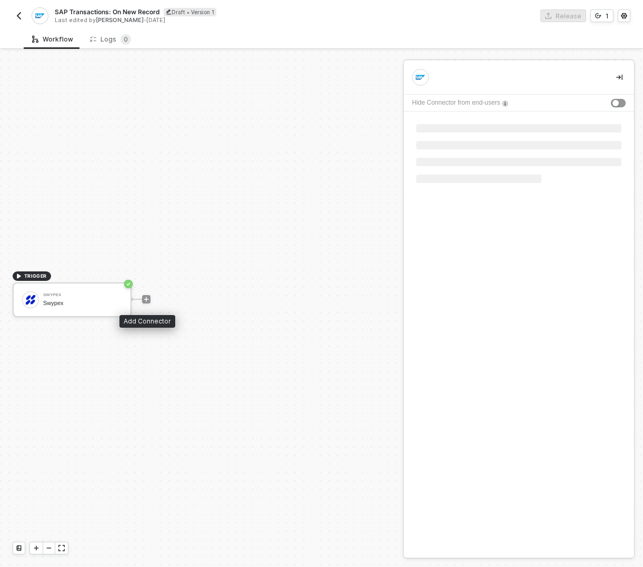
click at [148, 296] on icon "icon-play" at bounding box center [146, 299] width 6 height 6
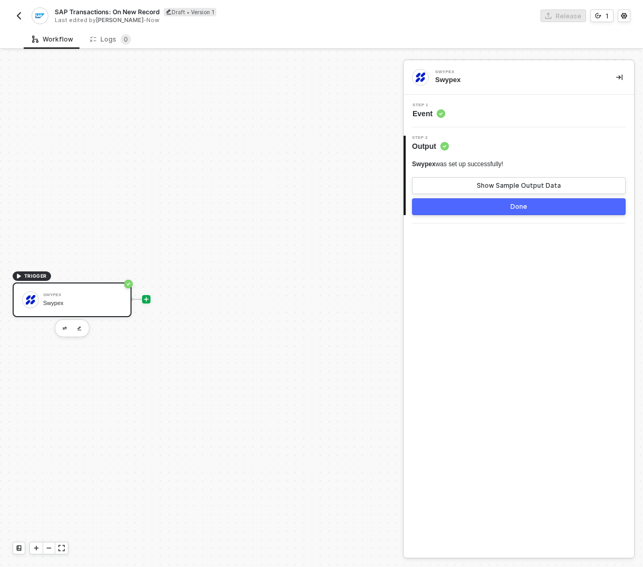
click at [148, 301] on icon "icon-play" at bounding box center [146, 299] width 6 height 6
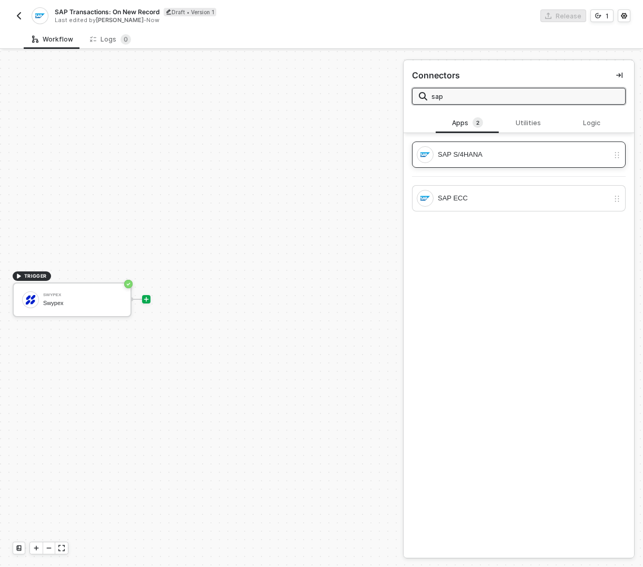
type input "sap"
click at [476, 153] on div "SAP S/4HANA" at bounding box center [523, 155] width 171 height 12
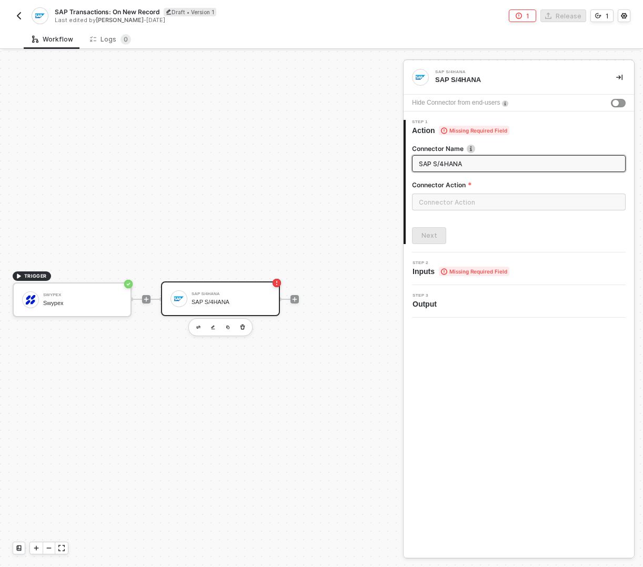
click at [423, 275] on span "Inputs Missing Required Field" at bounding box center [460, 271] width 97 height 11
click at [439, 272] on span "Missing Required Field" at bounding box center [474, 271] width 70 height 9
click at [438, 205] on input "text" at bounding box center [519, 202] width 214 height 17
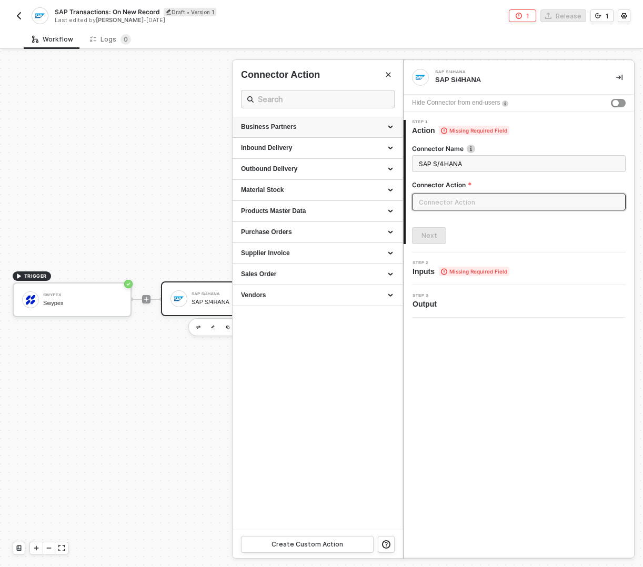
click at [342, 128] on div "Business Partners" at bounding box center [317, 127] width 153 height 9
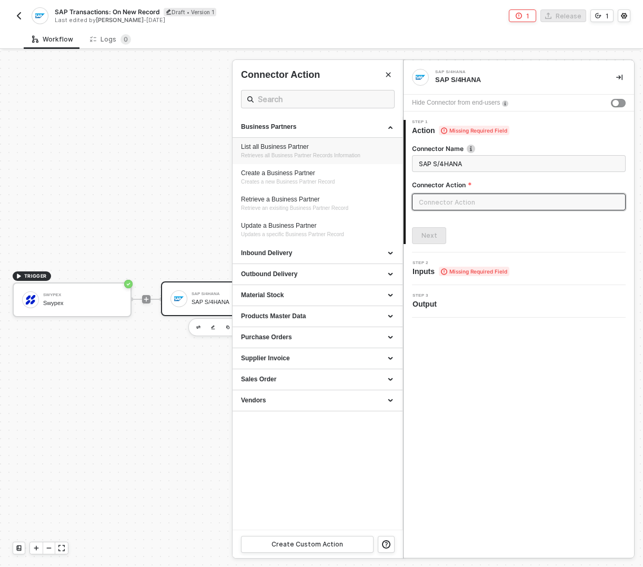
click at [306, 156] on span "Retrieves all Business Partner Records Information" at bounding box center [300, 156] width 119 height 6
type input "Retrieves all Business Partner Records Information"
type input "Business Partners - List all Business Partner"
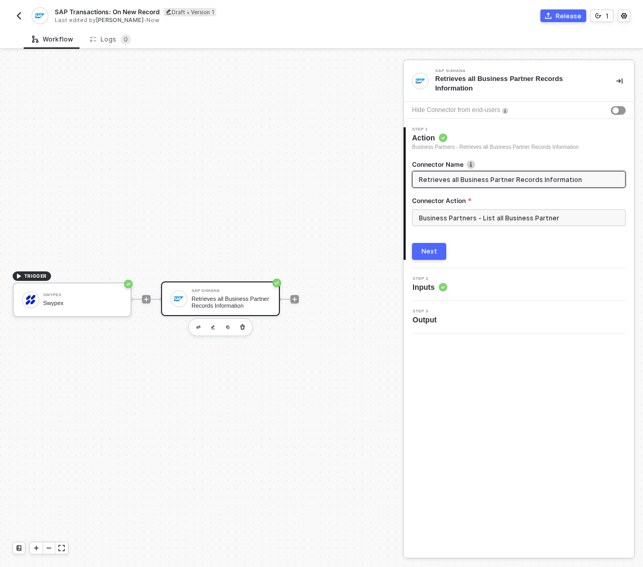
click at [439, 174] on input "Retrieves all Business Partner Records Information" at bounding box center [518, 180] width 198 height 12
click at [427, 222] on input "Business Partners - List all Business Partner" at bounding box center [519, 217] width 214 height 17
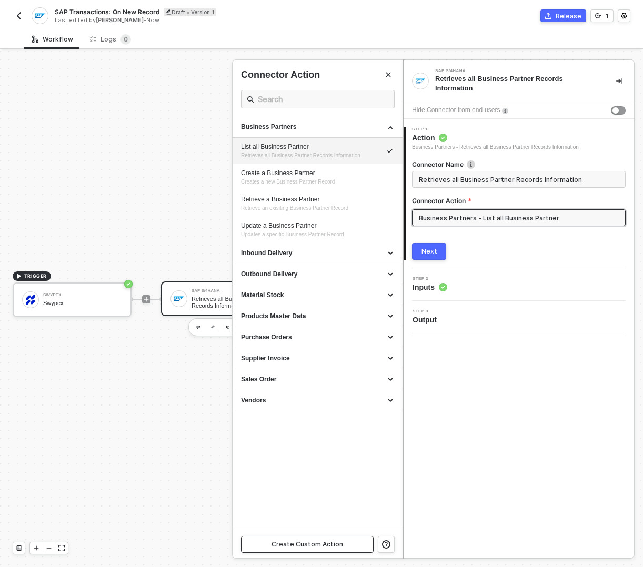
click at [337, 545] on div "Create Custom Action" at bounding box center [307, 544] width 72 height 8
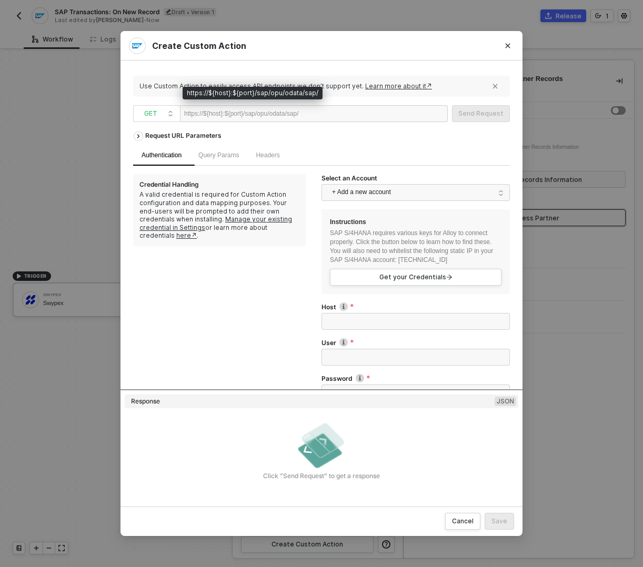
drag, startPoint x: 319, startPoint y: 113, endPoint x: 229, endPoint y: 105, distance: 90.8
click at [229, 105] on div "https://${host}:${port}/sap/opu/odata/sap/" at bounding box center [314, 113] width 268 height 17
click at [228, 114] on div "https://${host}:${port}/sap/opu/odata/sap/" at bounding box center [241, 114] width 115 height 16
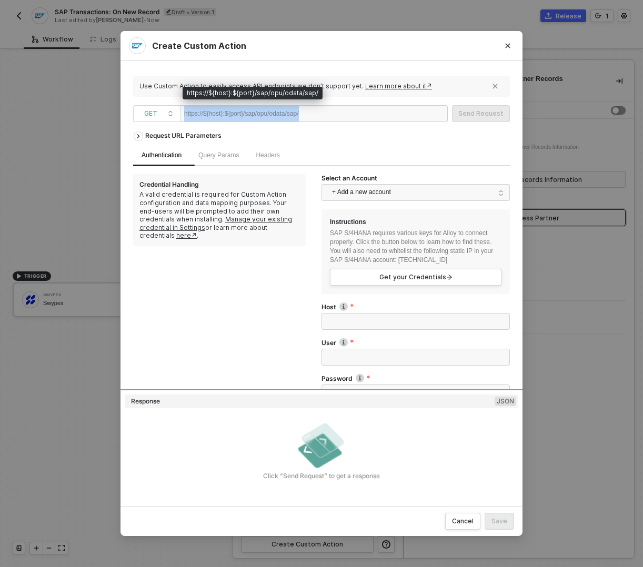
copy div "https://${host}:${port}/sap/opu/odata/sap/"
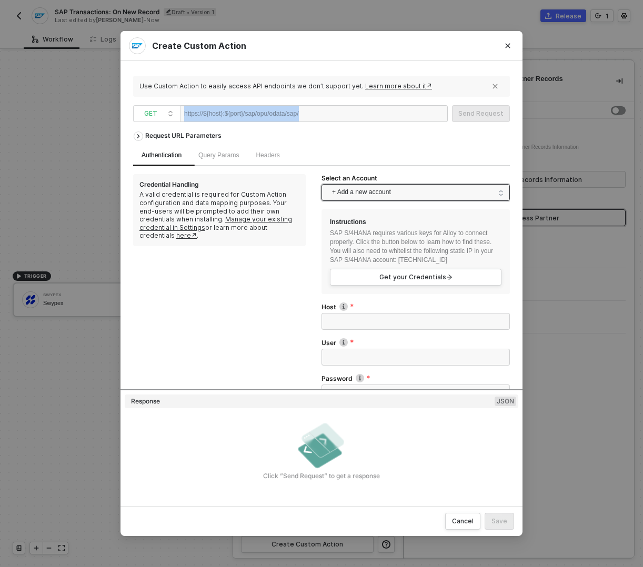
click at [360, 193] on span "+ Add a new account" at bounding box center [417, 192] width 171 height 17
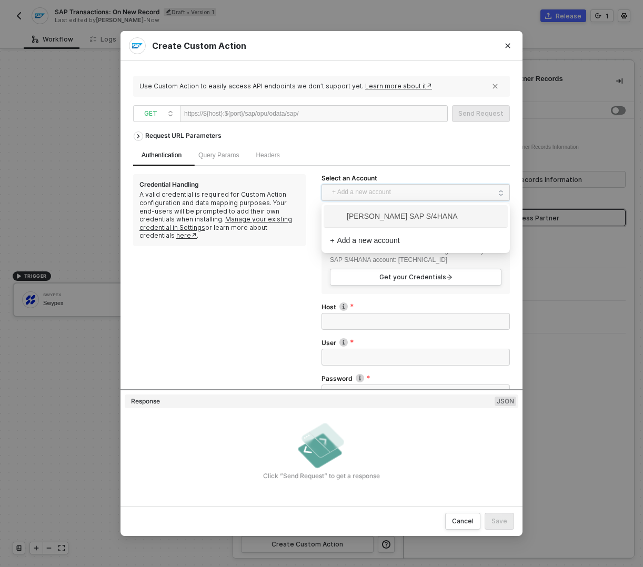
click at [348, 220] on span "Ahmad Mokhtar's SAP S/4HANA" at bounding box center [394, 216] width 128 height 12
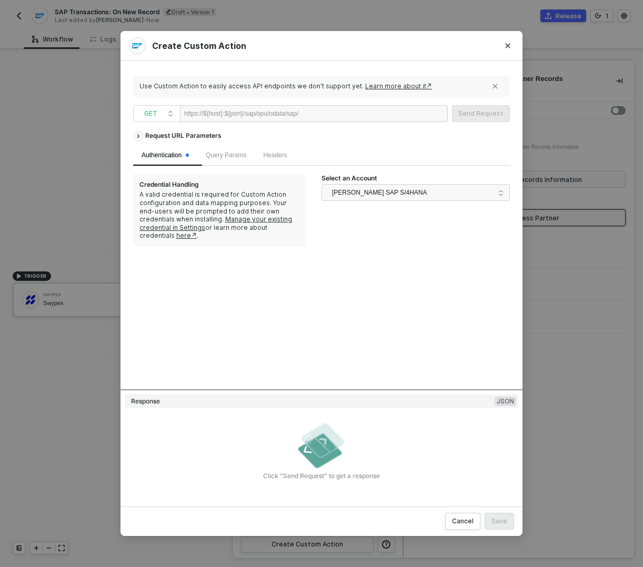
click at [327, 115] on div at bounding box center [331, 114] width 65 height 17
click at [335, 115] on div at bounding box center [331, 114] width 65 height 17
drag, startPoint x: 253, startPoint y: 112, endPoint x: 329, endPoint y: 115, distance: 76.3
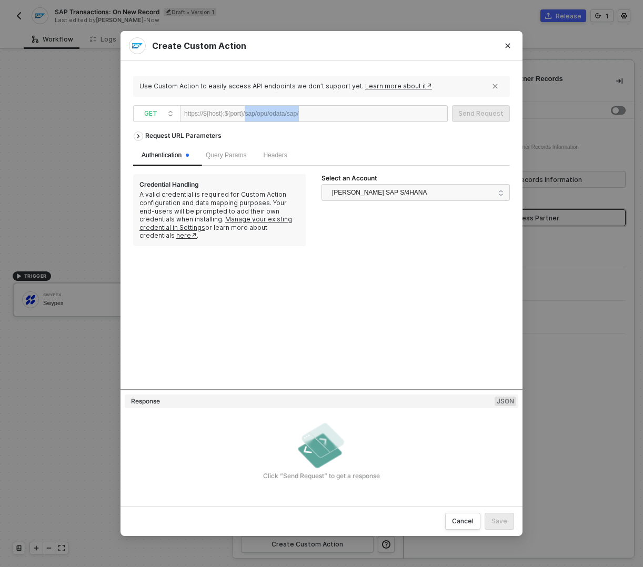
click at [329, 115] on div "https://${host}:${port}/sap/opu/odata/sap/" at bounding box center [314, 113] width 268 height 17
copy div "sap/opu/odata/sap/"
click at [236, 155] on span "Query Params" at bounding box center [226, 154] width 41 height 7
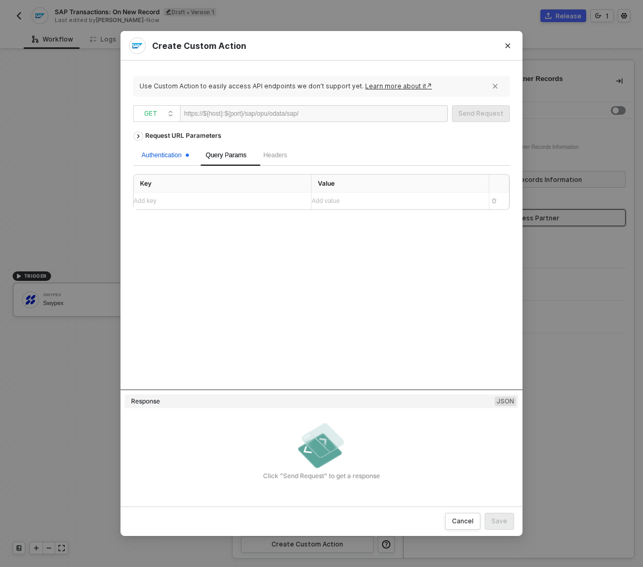
click at [173, 156] on div "Authentication" at bounding box center [164, 155] width 47 height 10
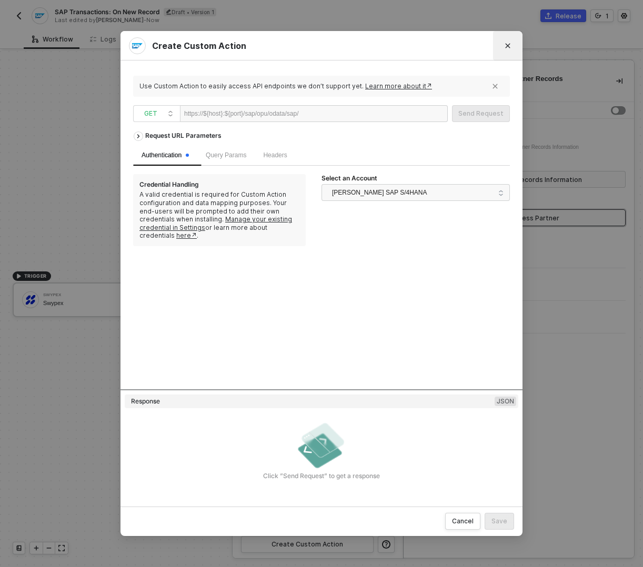
click at [511, 43] on button "Close" at bounding box center [507, 45] width 17 height 17
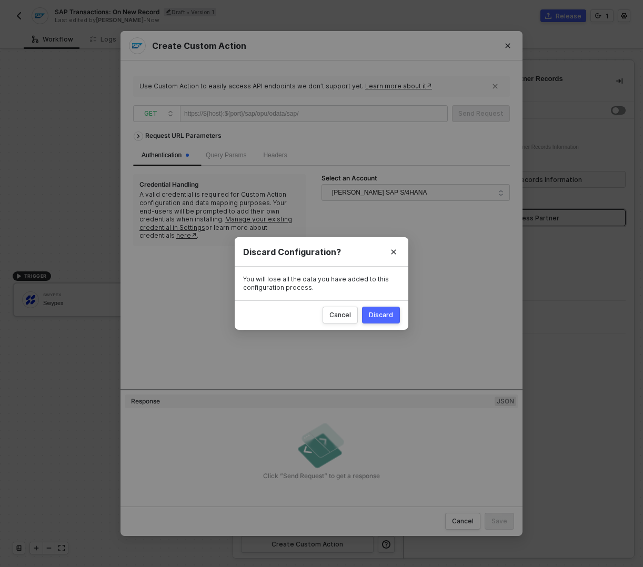
click at [387, 316] on div "Discard" at bounding box center [381, 315] width 24 height 8
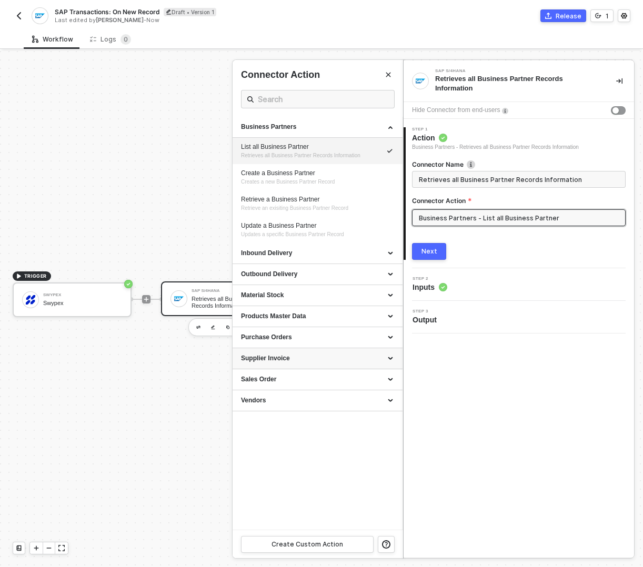
click at [363, 361] on div "Supplier Invoice" at bounding box center [317, 358] width 153 height 9
click at [336, 406] on div "Create a Supplier Invoice" at bounding box center [317, 404] width 153 height 9
type input "Creates a supplier invoice"
type input "Supplier Invoice - Create a Supplier Invoice"
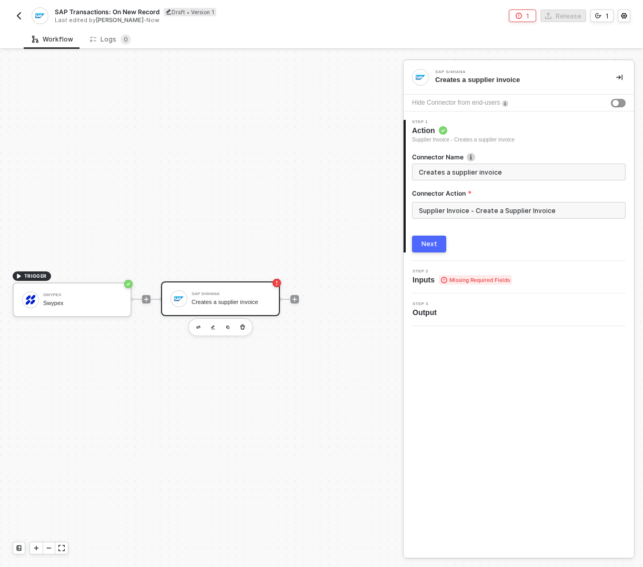
click at [423, 280] on span "Inputs Missing Required Fields" at bounding box center [461, 280] width 99 height 11
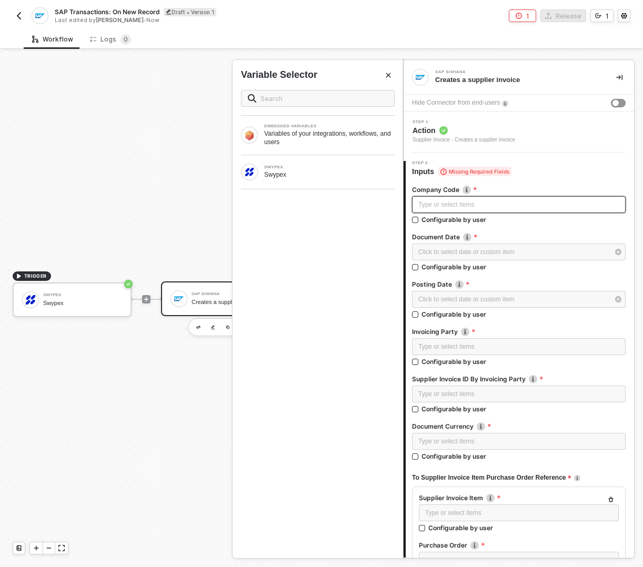
click at [494, 203] on div "Type or select items ﻿" at bounding box center [518, 205] width 201 height 10
click at [467, 251] on div "Click to select date or custom item ﻿" at bounding box center [513, 252] width 190 height 10
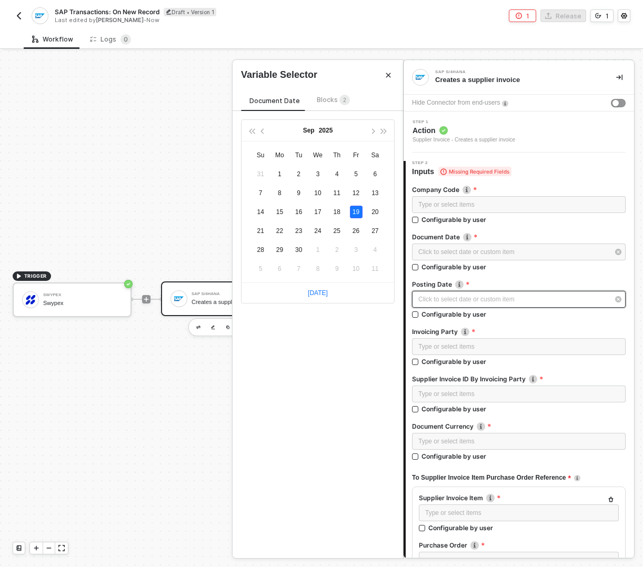
click at [461, 298] on div "Click to select date or custom item ﻿" at bounding box center [513, 300] width 190 height 10
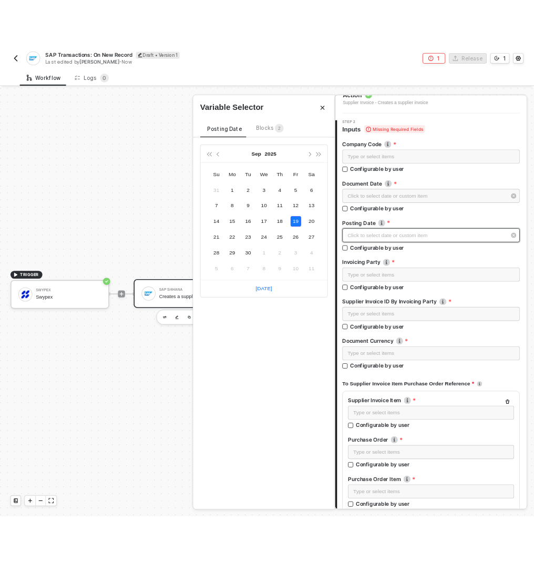
scroll to position [0, 0]
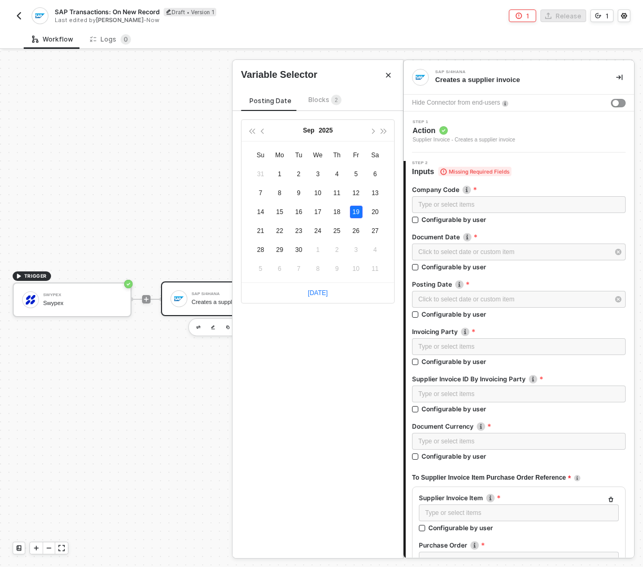
click at [386, 70] on button "Close" at bounding box center [388, 75] width 13 height 13
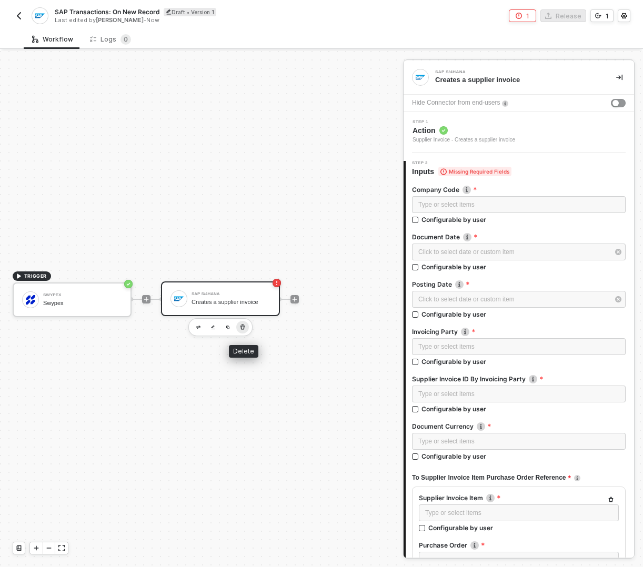
click at [242, 330] on icon "button" at bounding box center [242, 327] width 6 height 8
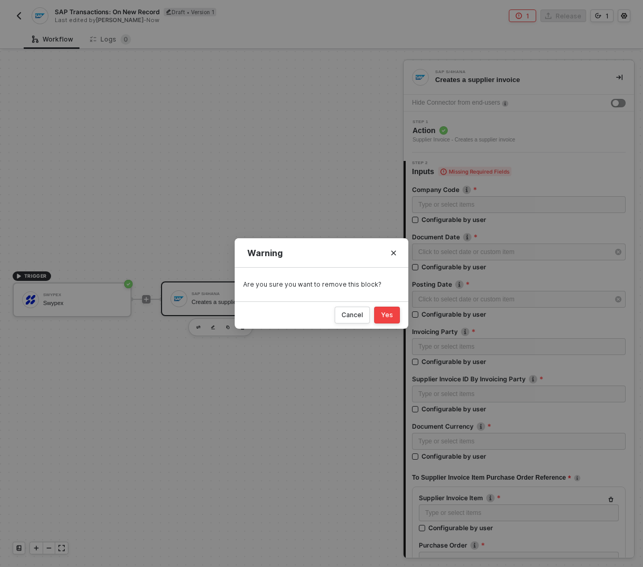
click at [380, 315] on button "Yes" at bounding box center [387, 315] width 26 height 17
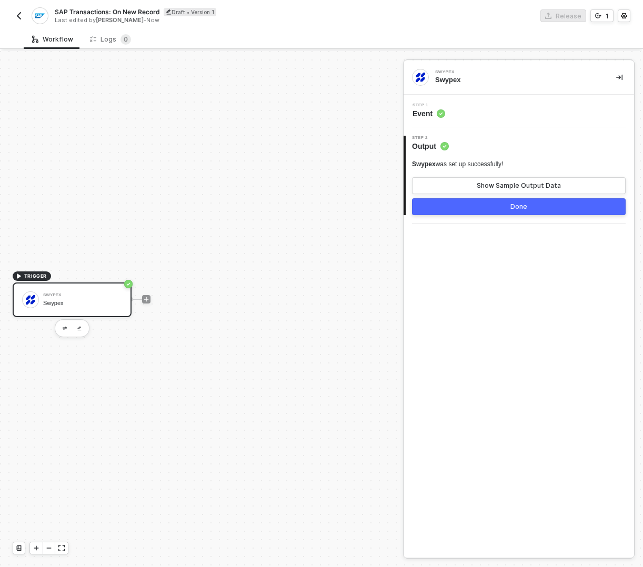
click at [147, 305] on div at bounding box center [146, 299] width 140 height 82
click at [147, 298] on icon "icon-play" at bounding box center [146, 299] width 6 height 6
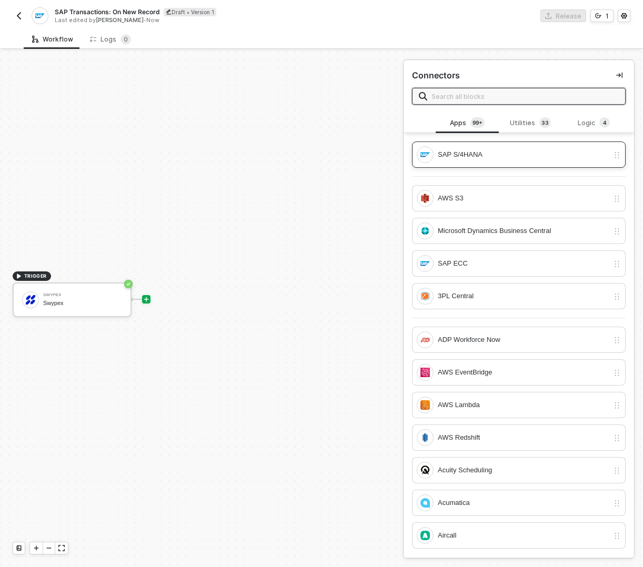
click at [480, 158] on div "SAP S/4HANA" at bounding box center [523, 155] width 171 height 12
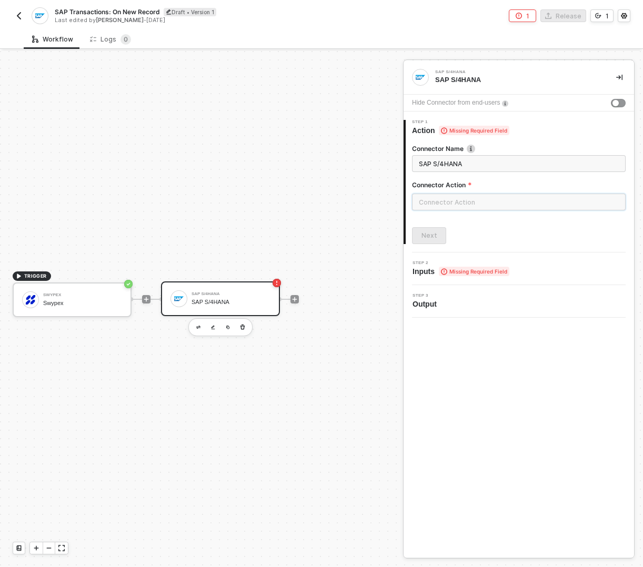
click at [453, 206] on input "text" at bounding box center [519, 202] width 214 height 17
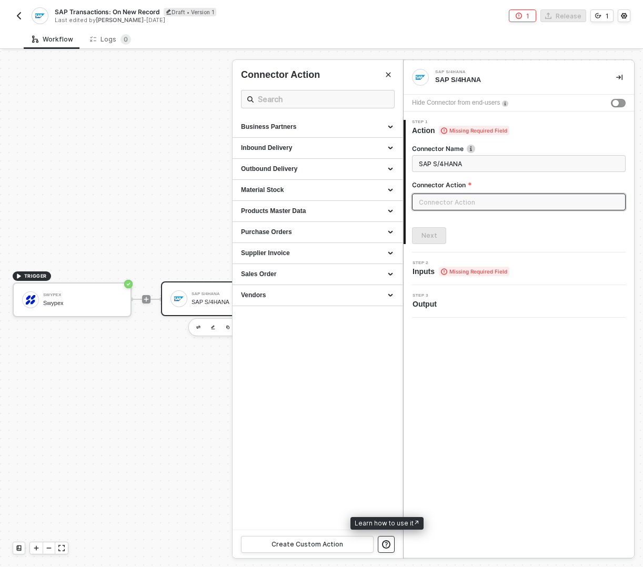
click at [388, 545] on icon "button" at bounding box center [386, 544] width 8 height 8
click at [383, 73] on button "Close" at bounding box center [388, 74] width 13 height 13
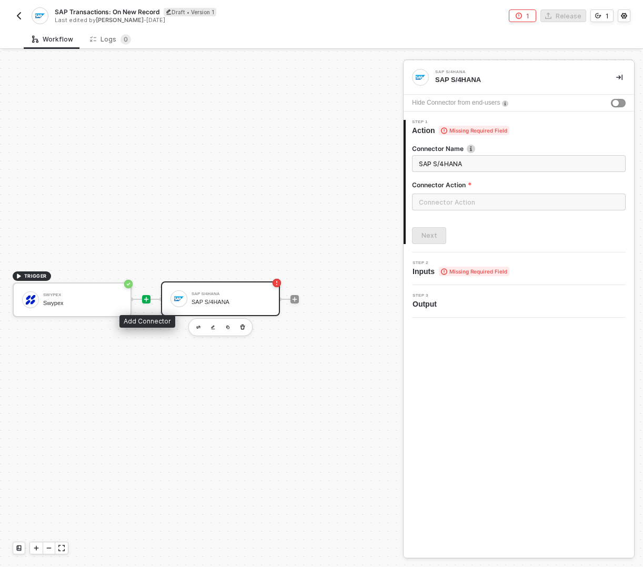
click at [147, 298] on icon "icon-play" at bounding box center [146, 299] width 6 height 6
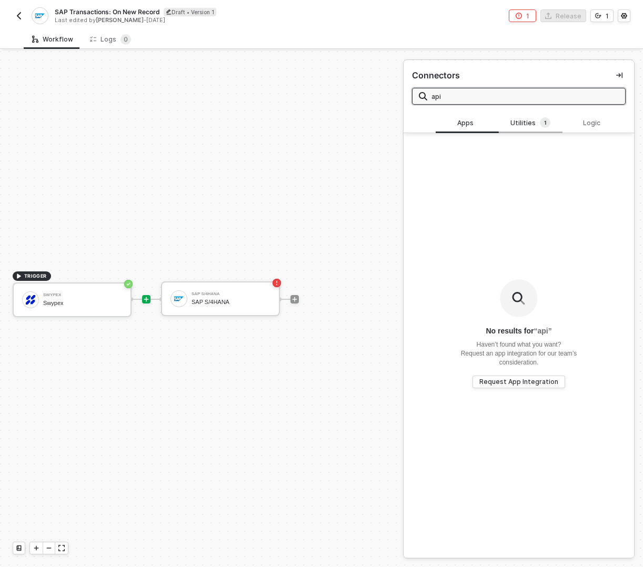
type input "api"
click at [534, 126] on div "Utilities 1" at bounding box center [530, 123] width 46 height 12
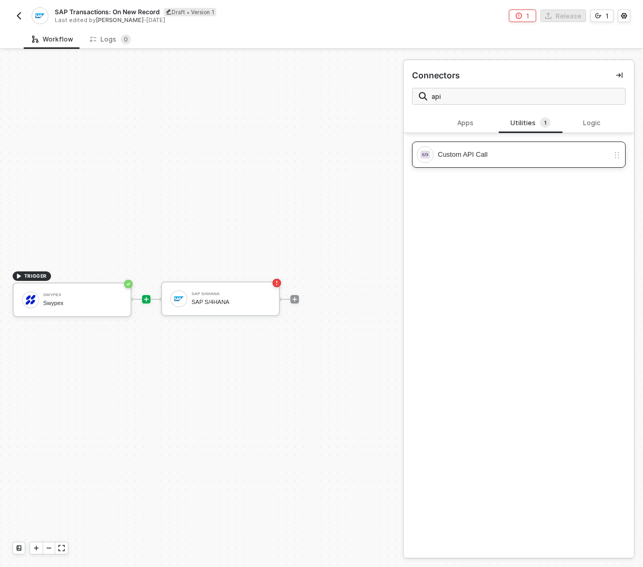
click at [480, 158] on div "Custom API Call" at bounding box center [523, 155] width 171 height 12
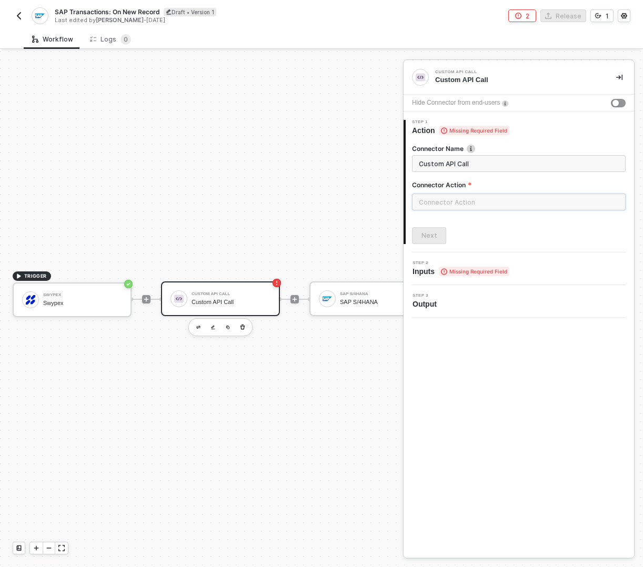
click at [446, 198] on input "text" at bounding box center [519, 202] width 214 height 17
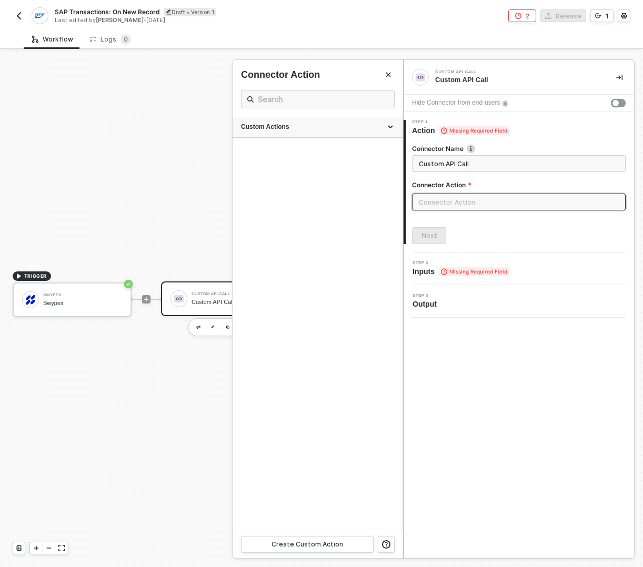
click at [317, 123] on div "Custom Actions" at bounding box center [317, 127] width 153 height 9
click at [304, 540] on div "Create Custom Action" at bounding box center [307, 544] width 72 height 8
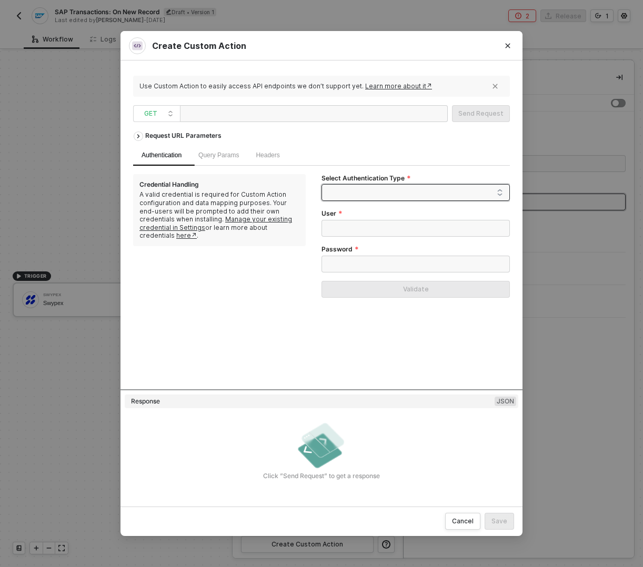
click at [347, 198] on span at bounding box center [417, 193] width 170 height 16
click at [247, 153] on div "Query Params" at bounding box center [218, 155] width 57 height 21
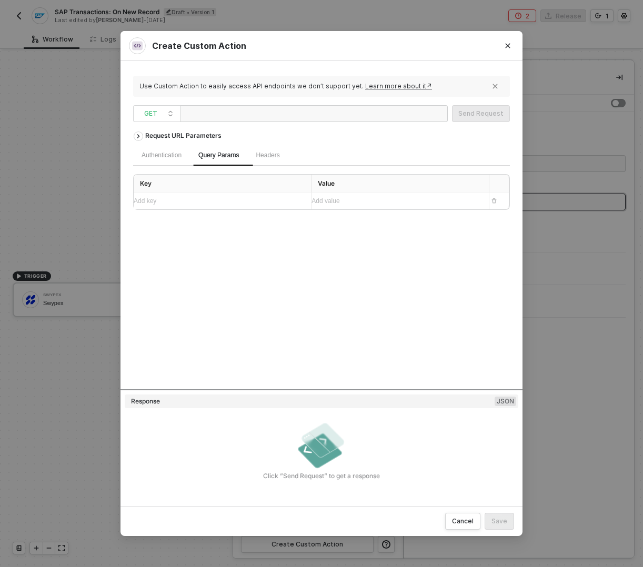
click at [288, 157] on div "Headers" at bounding box center [267, 155] width 41 height 21
click at [505, 47] on icon "Close" at bounding box center [507, 46] width 6 height 6
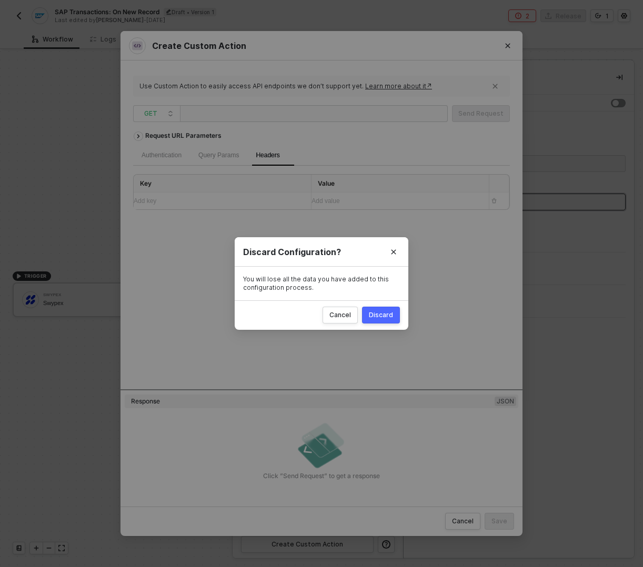
click at [383, 313] on div "Discard" at bounding box center [381, 315] width 24 height 8
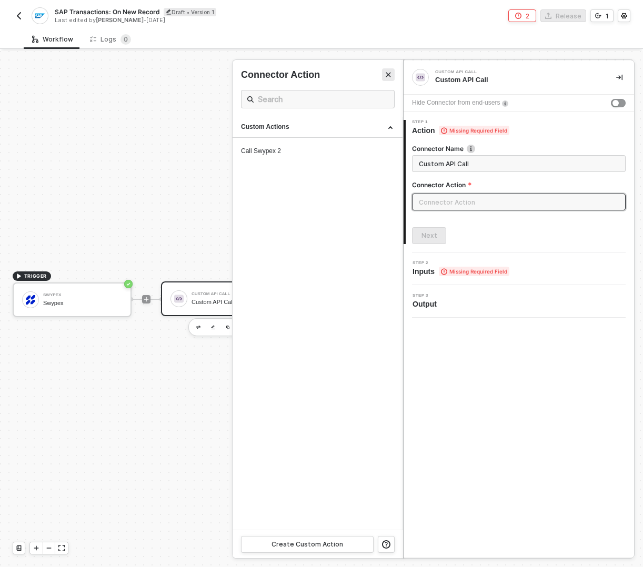
click at [389, 73] on icon "Close" at bounding box center [388, 75] width 5 height 5
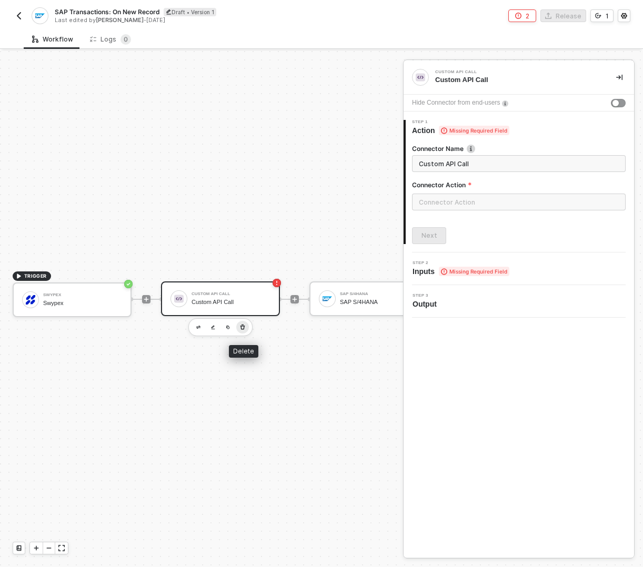
click at [245, 328] on icon "button" at bounding box center [242, 327] width 6 height 8
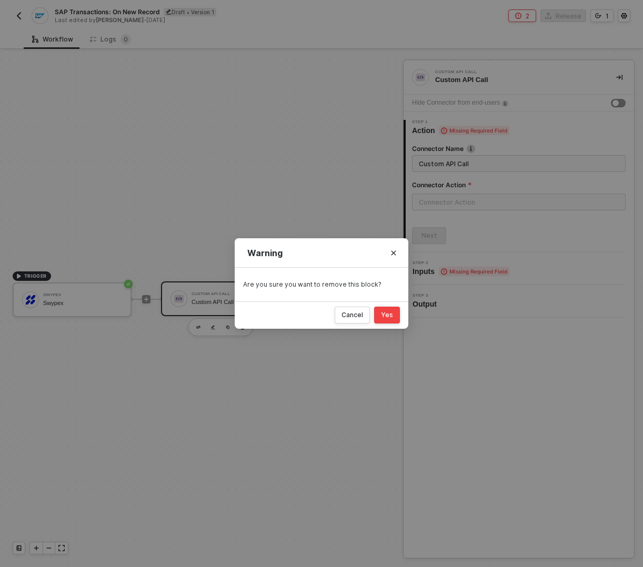
click at [386, 310] on button "Yes" at bounding box center [387, 315] width 26 height 17
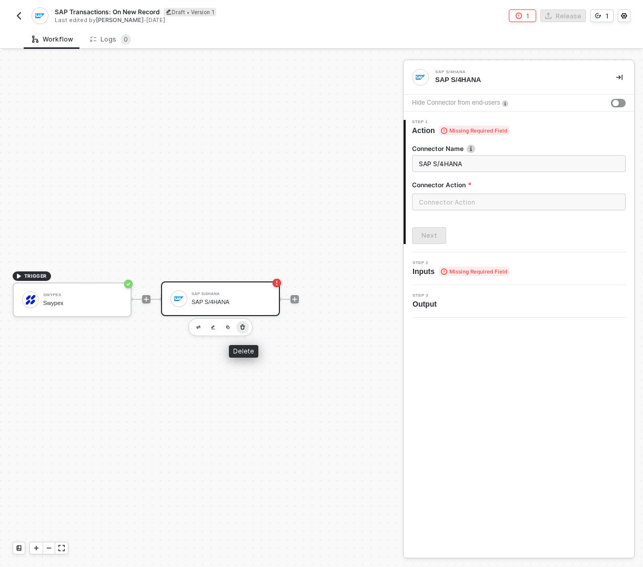
click at [241, 330] on icon "button" at bounding box center [242, 327] width 6 height 8
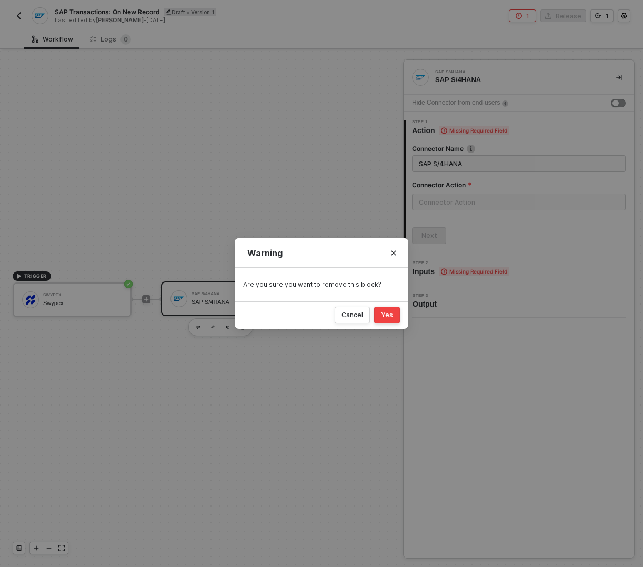
click at [386, 315] on div "Yes" at bounding box center [387, 315] width 12 height 8
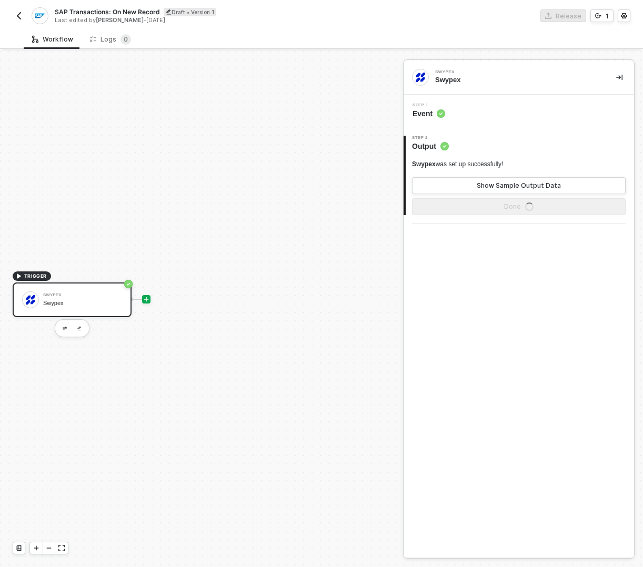
click at [148, 301] on icon "icon-play" at bounding box center [146, 299] width 6 height 6
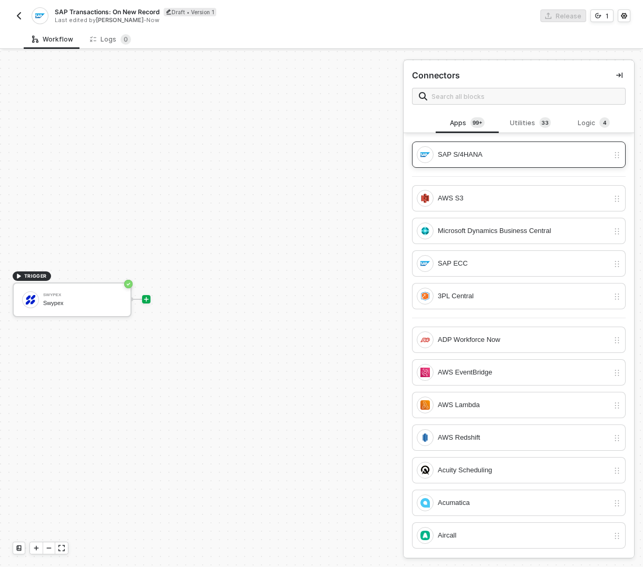
click at [489, 164] on div "SAP S/4HANA" at bounding box center [519, 154] width 214 height 26
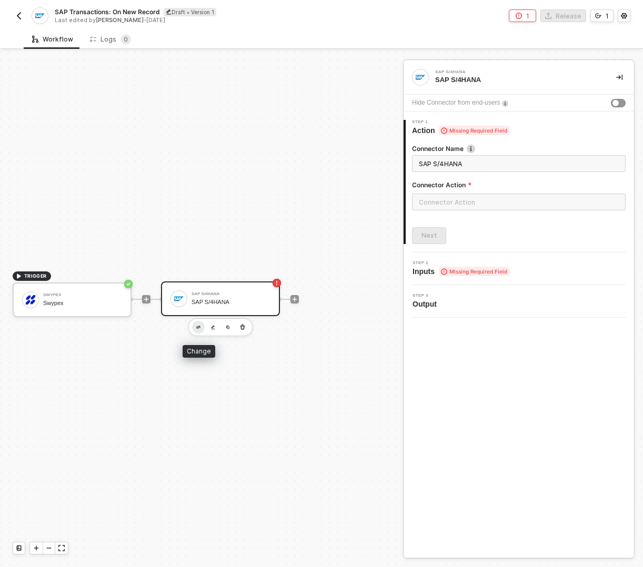
click at [197, 329] on button "button" at bounding box center [198, 327] width 13 height 13
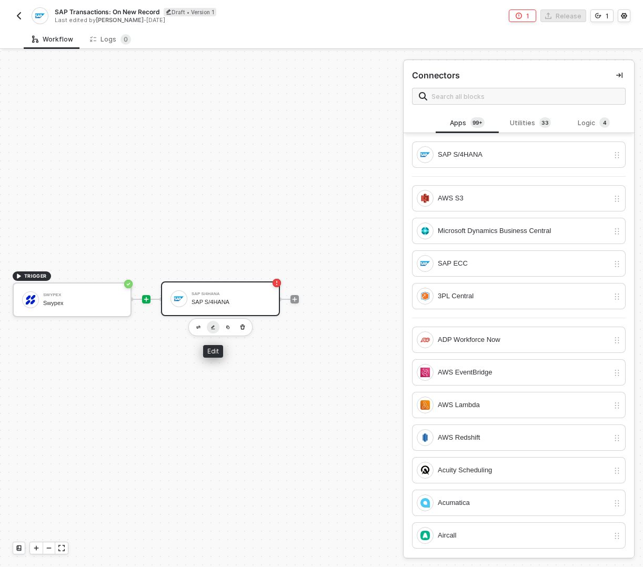
click at [215, 327] on button "button" at bounding box center [213, 327] width 13 height 13
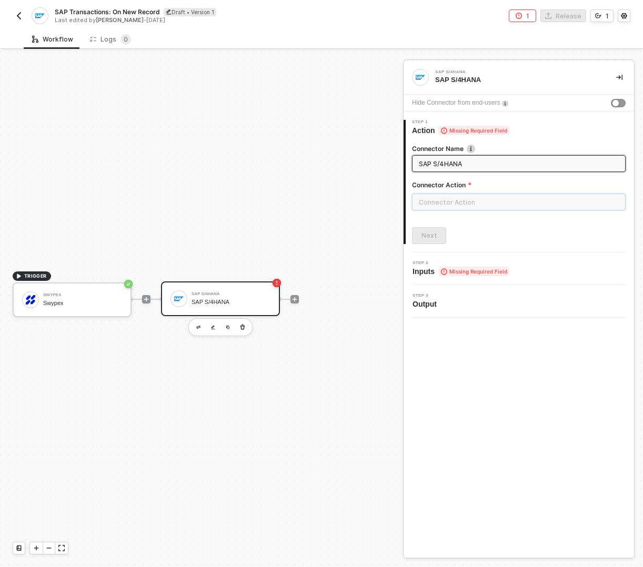
click at [539, 203] on input "text" at bounding box center [519, 202] width 214 height 17
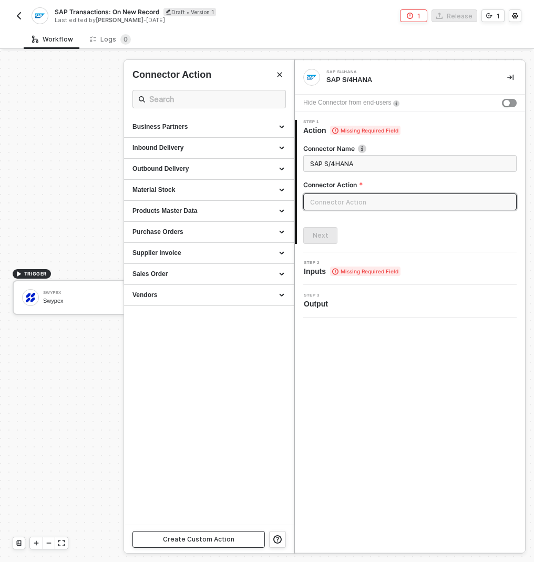
click at [210, 542] on div "Create Custom Action" at bounding box center [199, 539] width 72 height 8
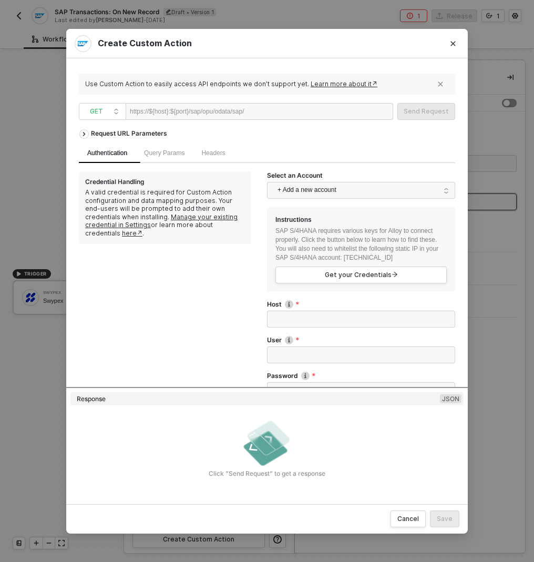
click at [306, 112] on div at bounding box center [277, 112] width 65 height 17
paste div
click at [308, 137] on div "Request URL Parameters" at bounding box center [267, 133] width 377 height 19
click at [300, 108] on div "API_COSTREVNREASSIGNMENT" at bounding box center [294, 111] width 99 height 17
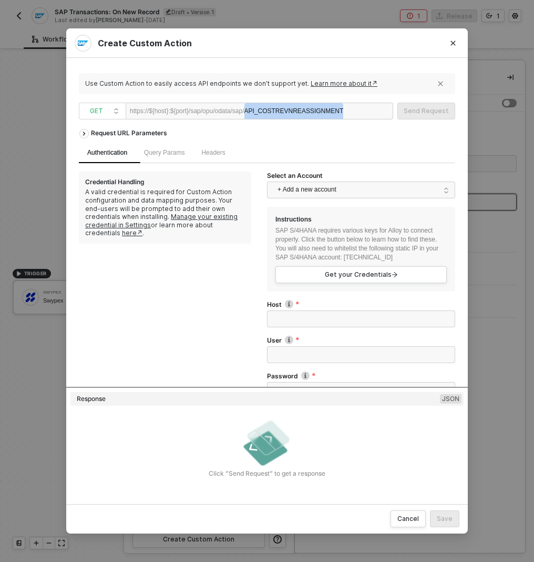
click at [300, 108] on div "API_COSTREVNREASSIGNMENT" at bounding box center [294, 111] width 99 height 17
copy div "API_COSTREVNREASSIGNMENT"
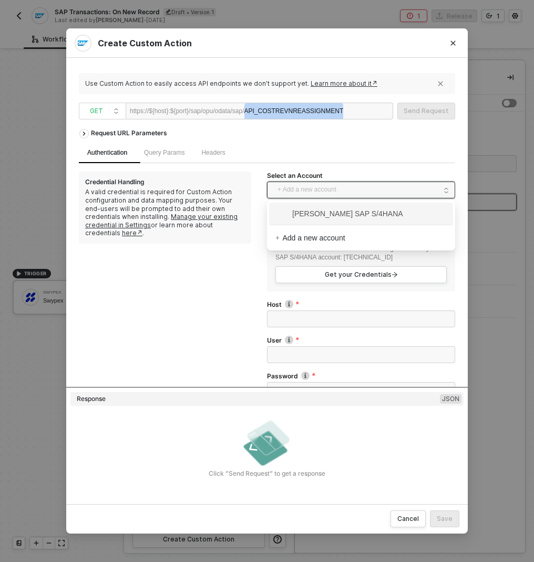
click at [347, 194] on span "+ Add a new account" at bounding box center [363, 189] width 171 height 17
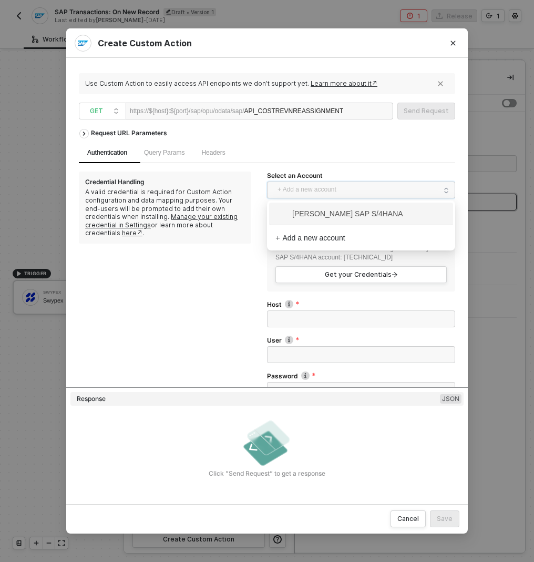
click at [343, 210] on span "Ahmad Mokhtar's SAP S/4HANA" at bounding box center [340, 214] width 128 height 12
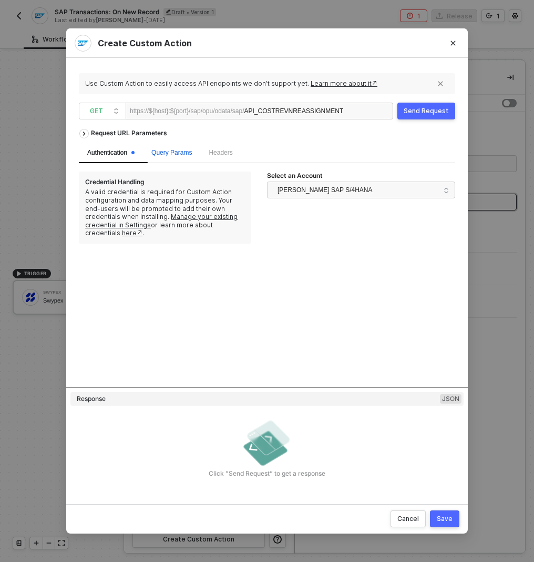
click at [184, 156] on div "Query Params" at bounding box center [171, 153] width 41 height 10
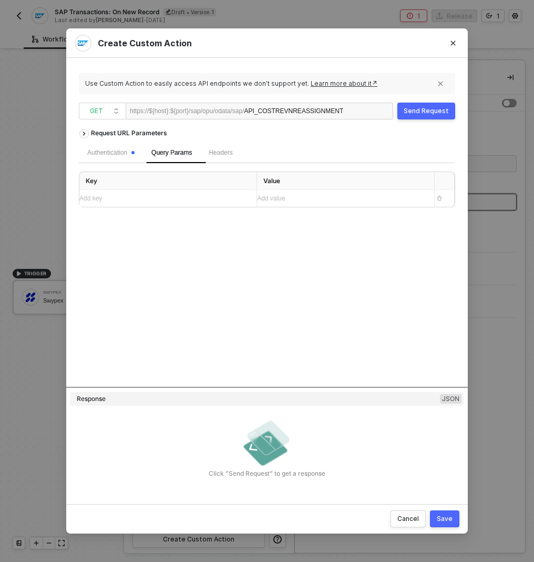
click at [217, 109] on div "https://${host}:${port}/sap/opu/odata/sap/" at bounding box center [187, 111] width 115 height 16
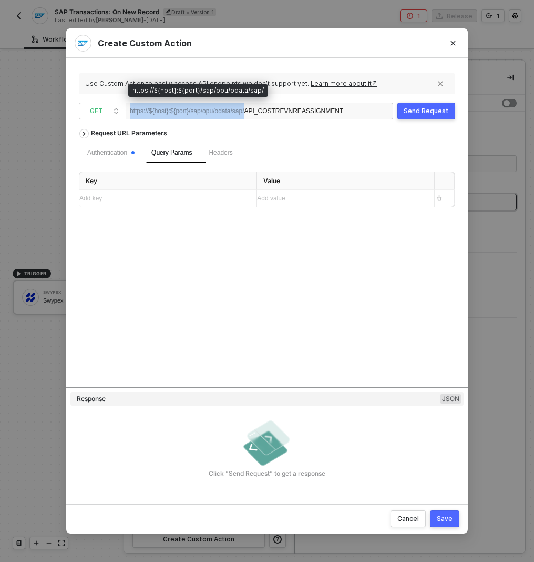
click at [217, 109] on div "https://${host}:${port}/sap/opu/odata/sap/" at bounding box center [187, 111] width 115 height 16
copy div "https://${host}:${port}/sap/opu/odata/sap/"
click at [281, 112] on div "API_COSTREVNREASSIGNMENT" at bounding box center [294, 111] width 99 height 17
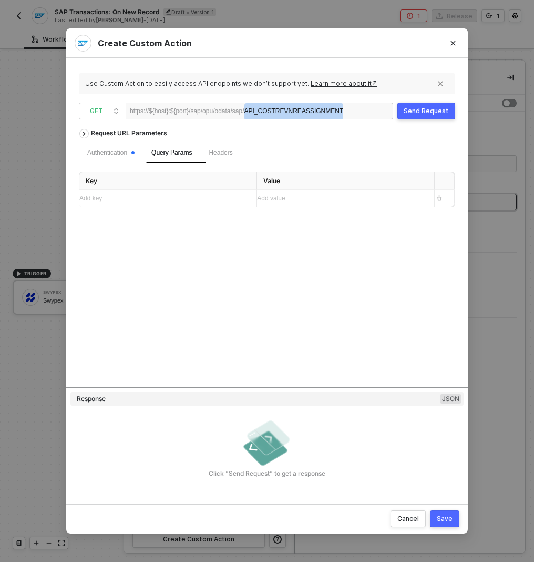
click at [281, 112] on div "API_COSTREVNREASSIGNMENT" at bounding box center [294, 111] width 99 height 17
copy div "API_COSTREVNREASSIGNMENT"
click at [373, 157] on div "Authentication Query Params Headers" at bounding box center [267, 153] width 377 height 21
